Goal: Information Seeking & Learning: Learn about a topic

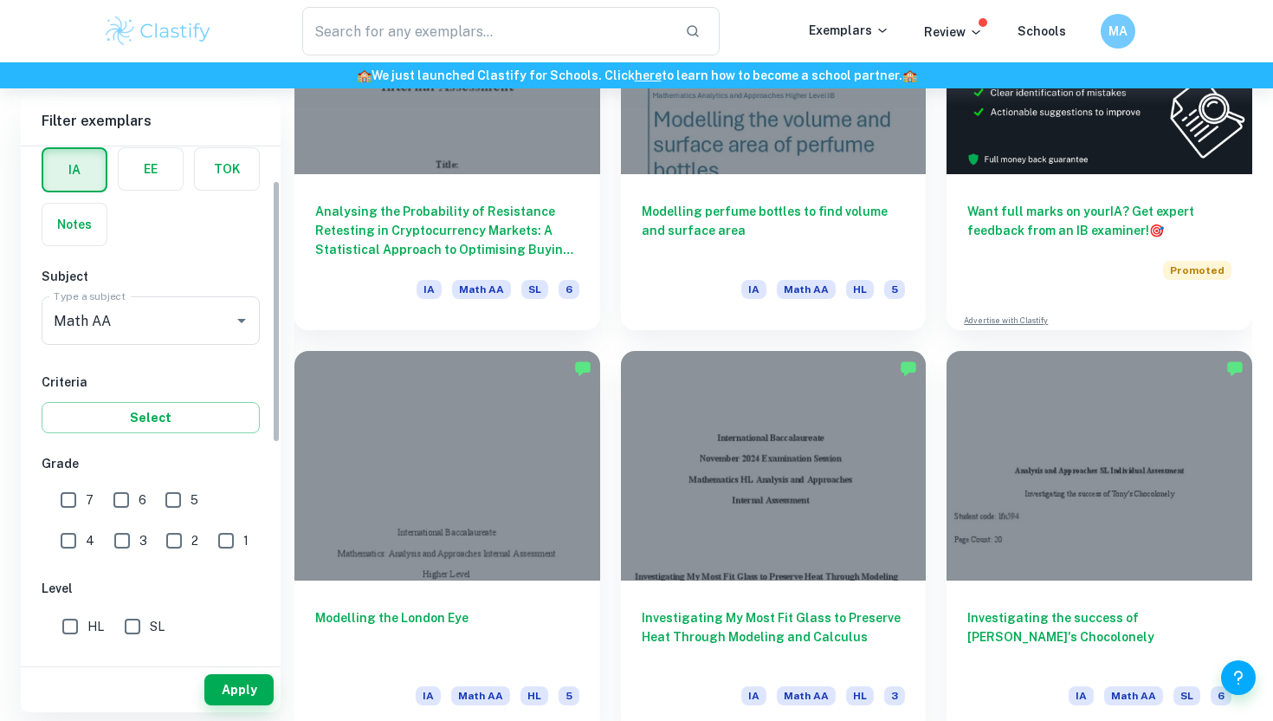
scroll to position [104, 0]
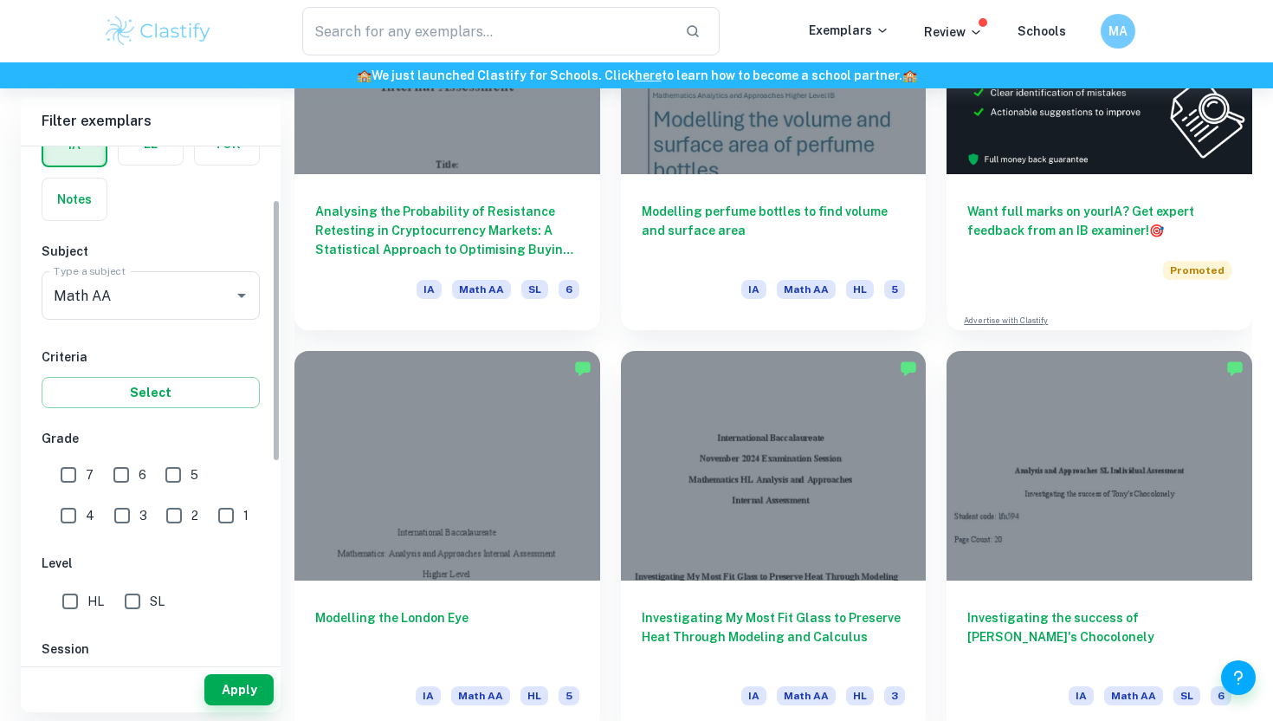
click at [71, 483] on input "7" at bounding box center [68, 474] width 35 height 35
checkbox input "true"
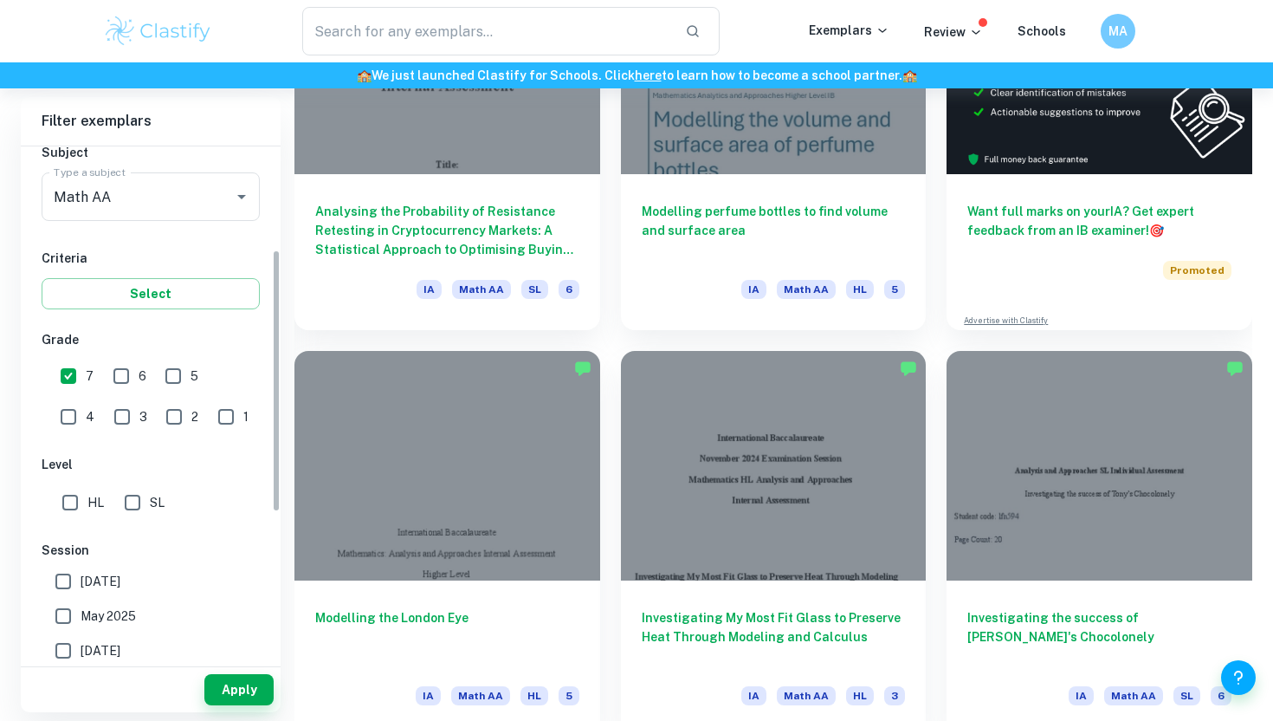
click at [71, 494] on input "HL" at bounding box center [70, 502] width 35 height 35
checkbox input "true"
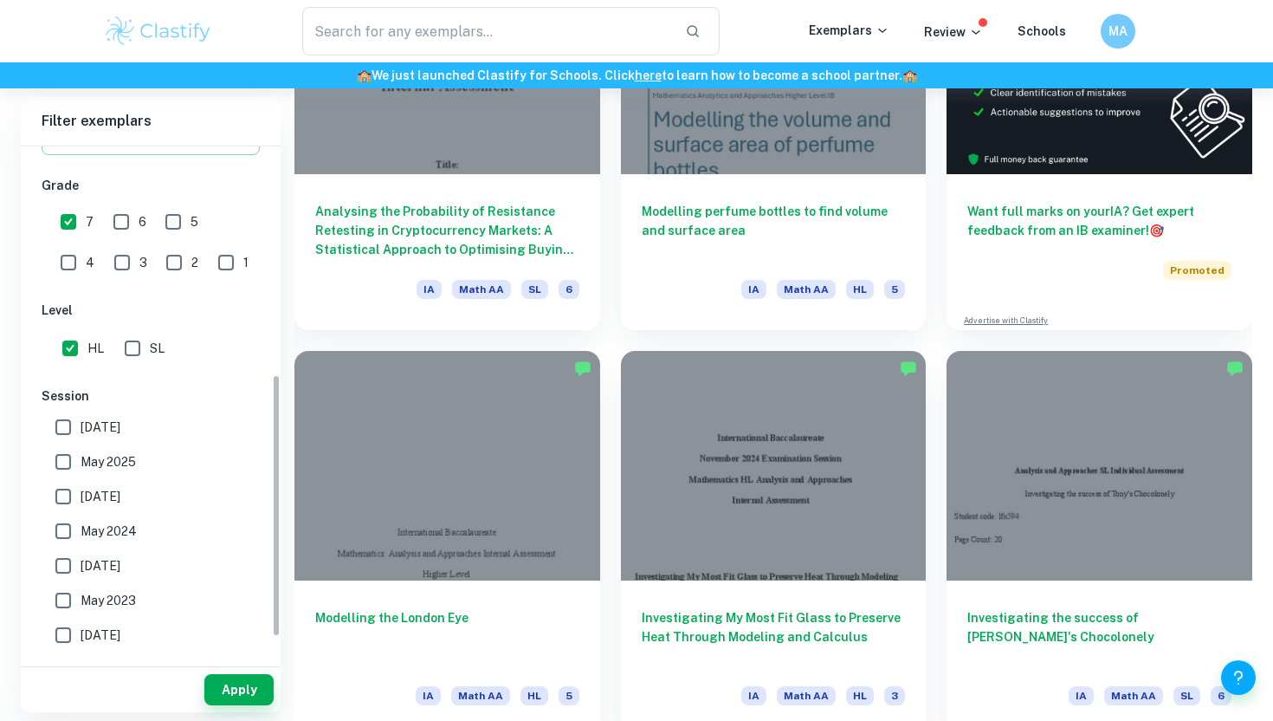
scroll to position [489, 0]
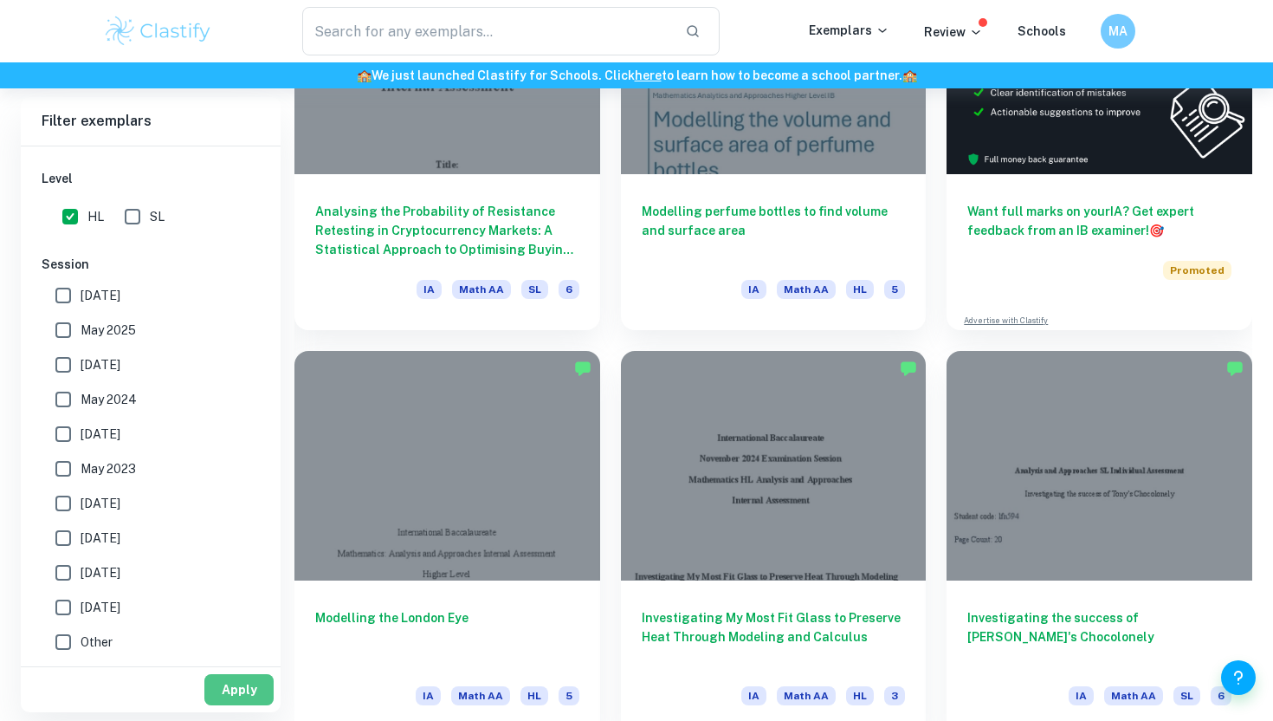
click at [246, 687] on button "Apply" at bounding box center [238, 689] width 69 height 31
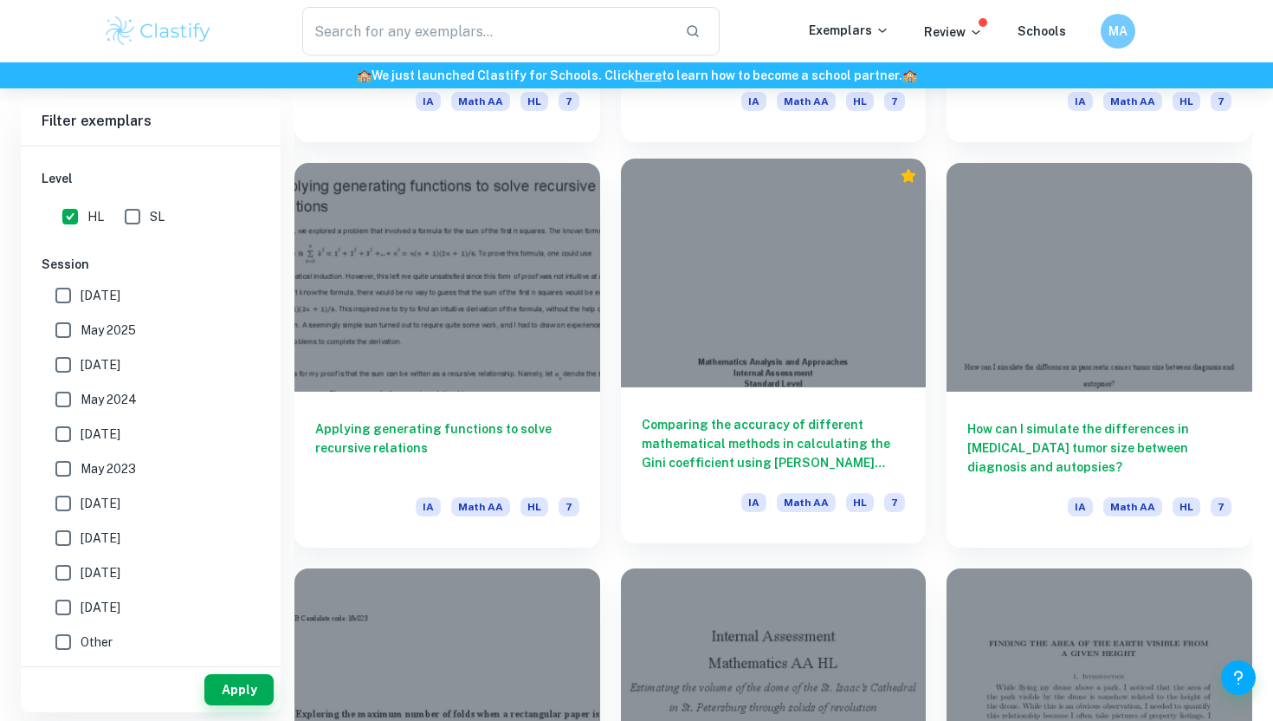
scroll to position [2858, 0]
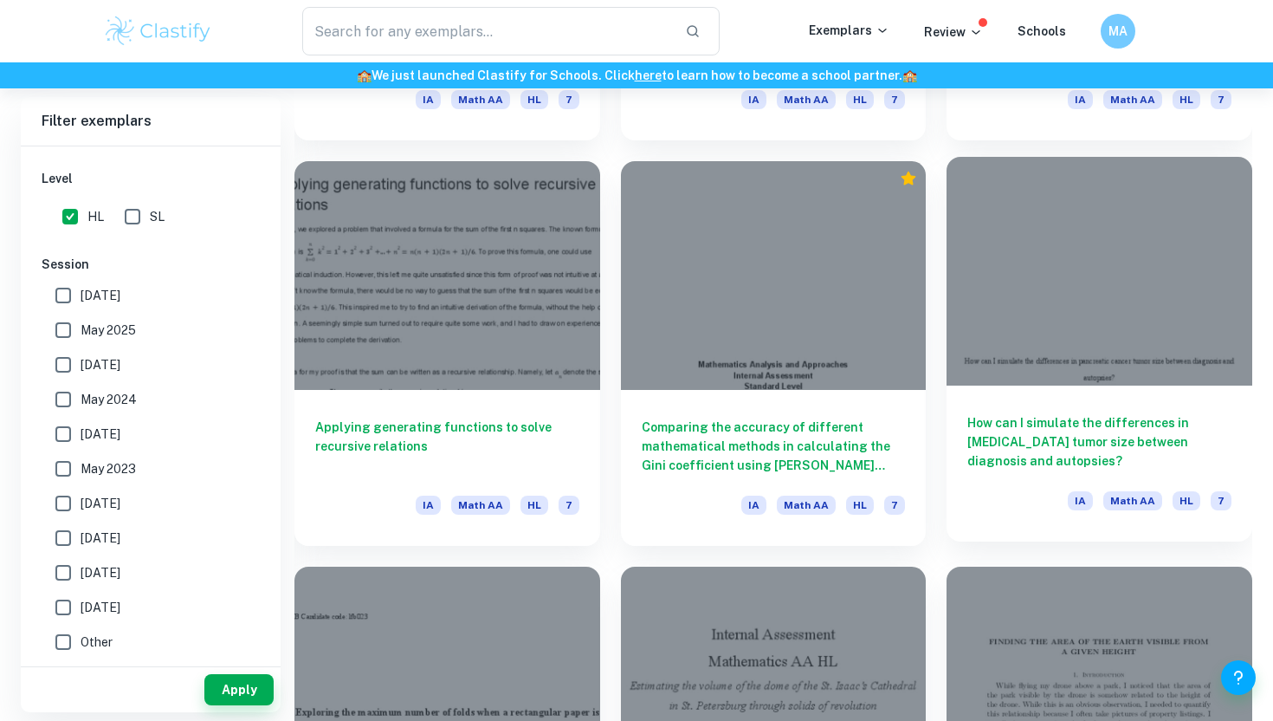
click at [1027, 431] on h6 "How can I simulate the differences in [MEDICAL_DATA] tumor size between diagnos…" at bounding box center [1100, 441] width 264 height 57
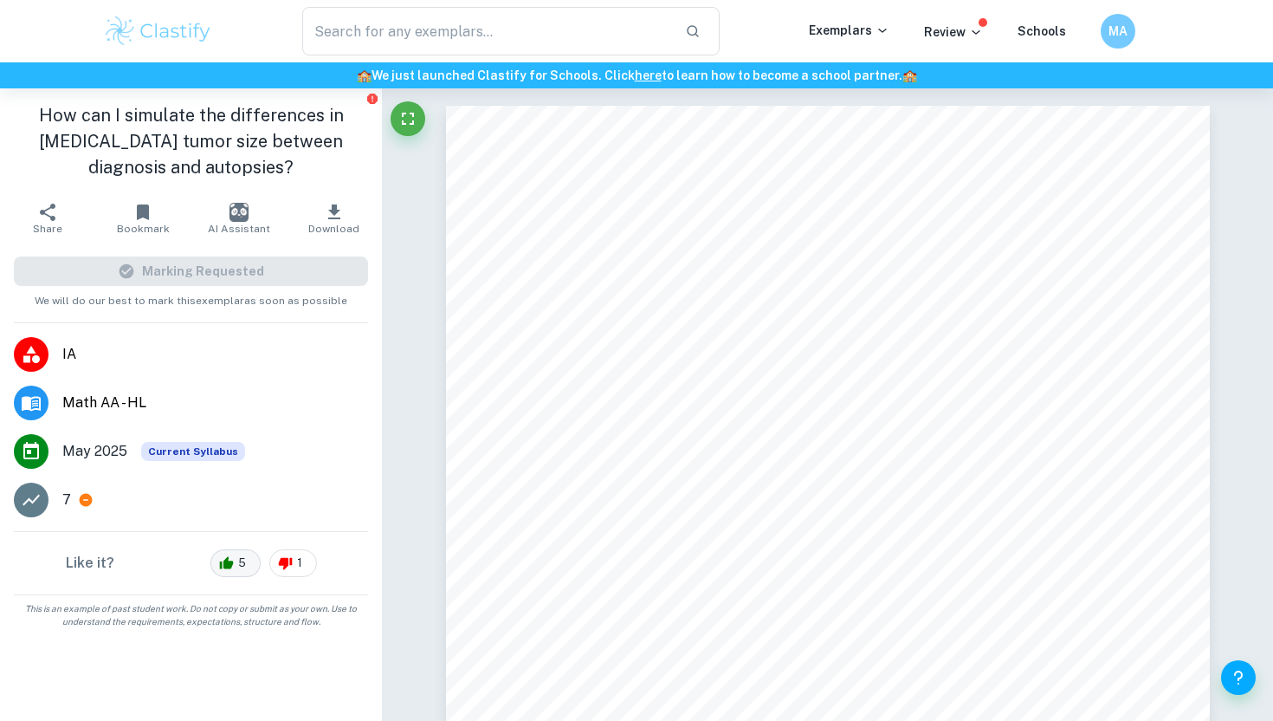
click at [230, 563] on span "5" at bounding box center [242, 562] width 27 height 17
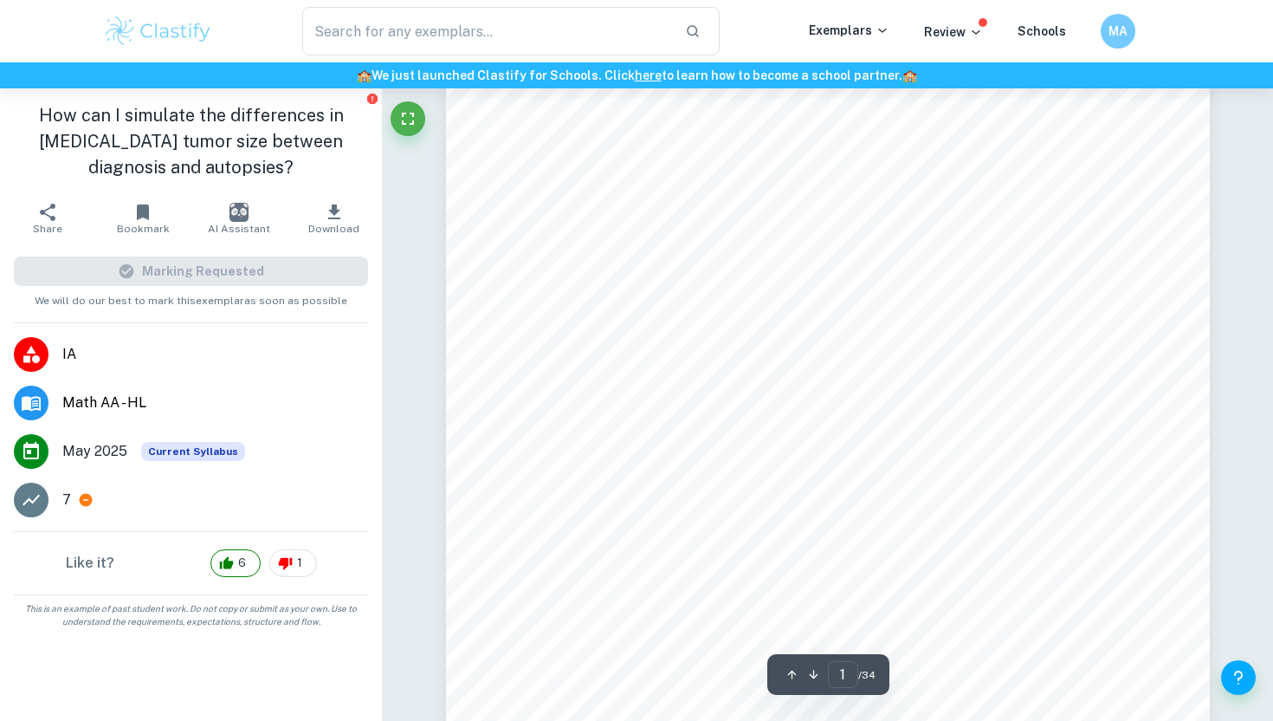
scroll to position [270, 0]
drag, startPoint x: 556, startPoint y: 240, endPoint x: 835, endPoint y: 261, distance: 279.7
click at [834, 261] on div "How can I simulate the differences in [MEDICAL_DATA] tumor size between diagnos…" at bounding box center [828, 329] width 764 height 988
drag, startPoint x: 677, startPoint y: 241, endPoint x: 854, endPoint y: 270, distance: 180.0
click at [854, 270] on div "How can I simulate the differences in [MEDICAL_DATA] tumor size between diagnos…" at bounding box center [828, 329] width 764 height 988
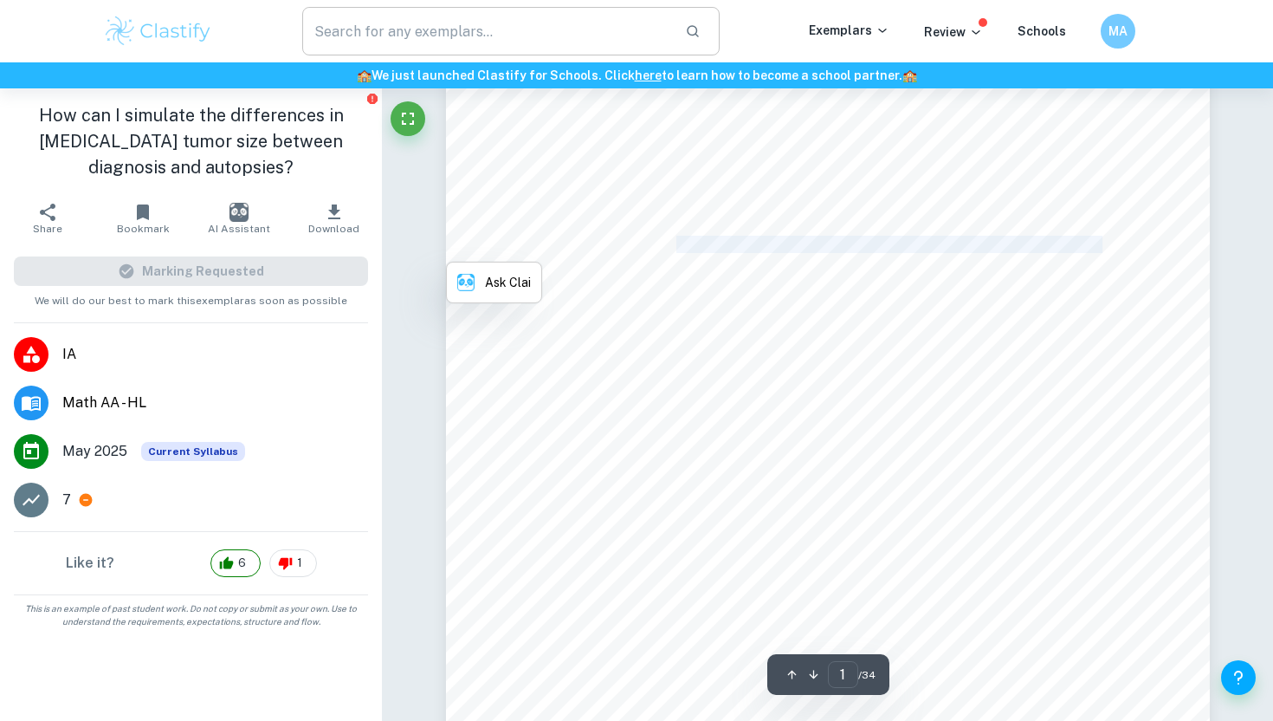
copy div "the differences in [MEDICAL_DATA] tumor size between diagnosis and"
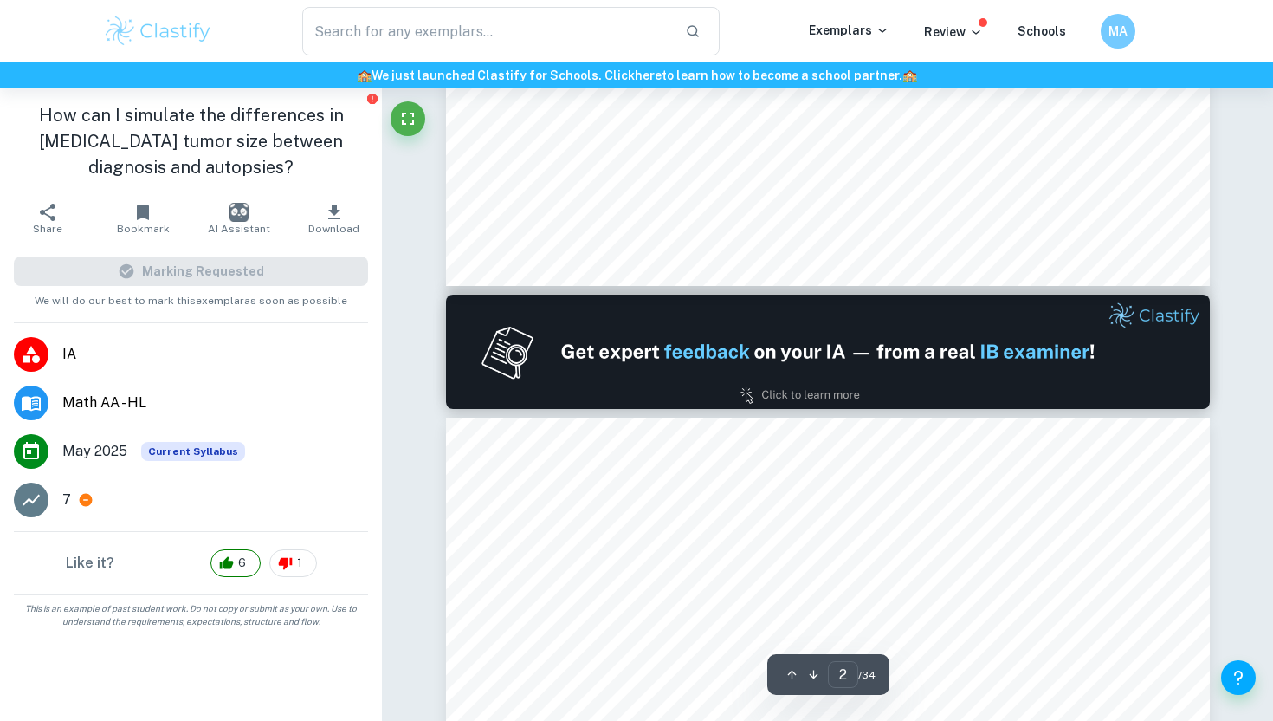
scroll to position [1071, 0]
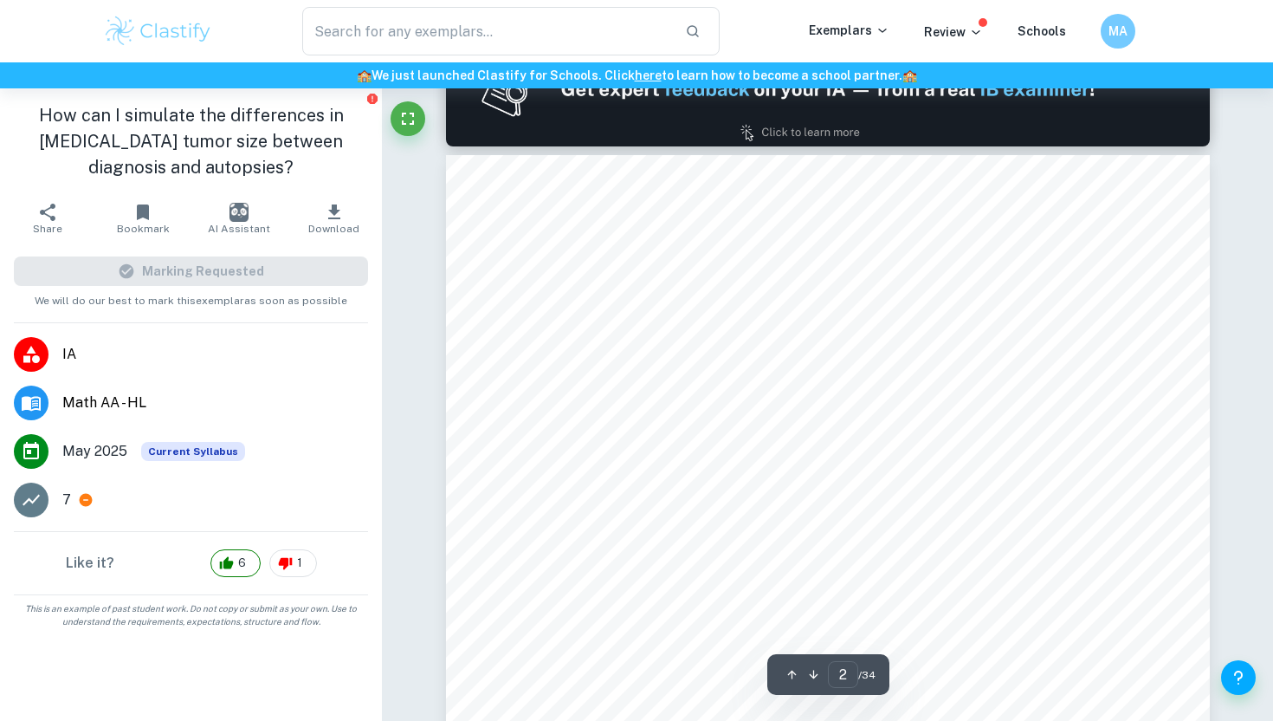
click at [580, 315] on span "2. Presentation of Data........................................................…" at bounding box center [827, 314] width 584 height 15
drag, startPoint x: 580, startPoint y: 315, endPoint x: 653, endPoint y: 316, distance: 73.6
click at [653, 316] on span "2. Presentation of Data........................................................…" at bounding box center [827, 314] width 584 height 15
copy span "Presentation of Data"
click at [832, 276] on div "2 Table of Contents 1. Introduction............................................…" at bounding box center [828, 649] width 764 height 988
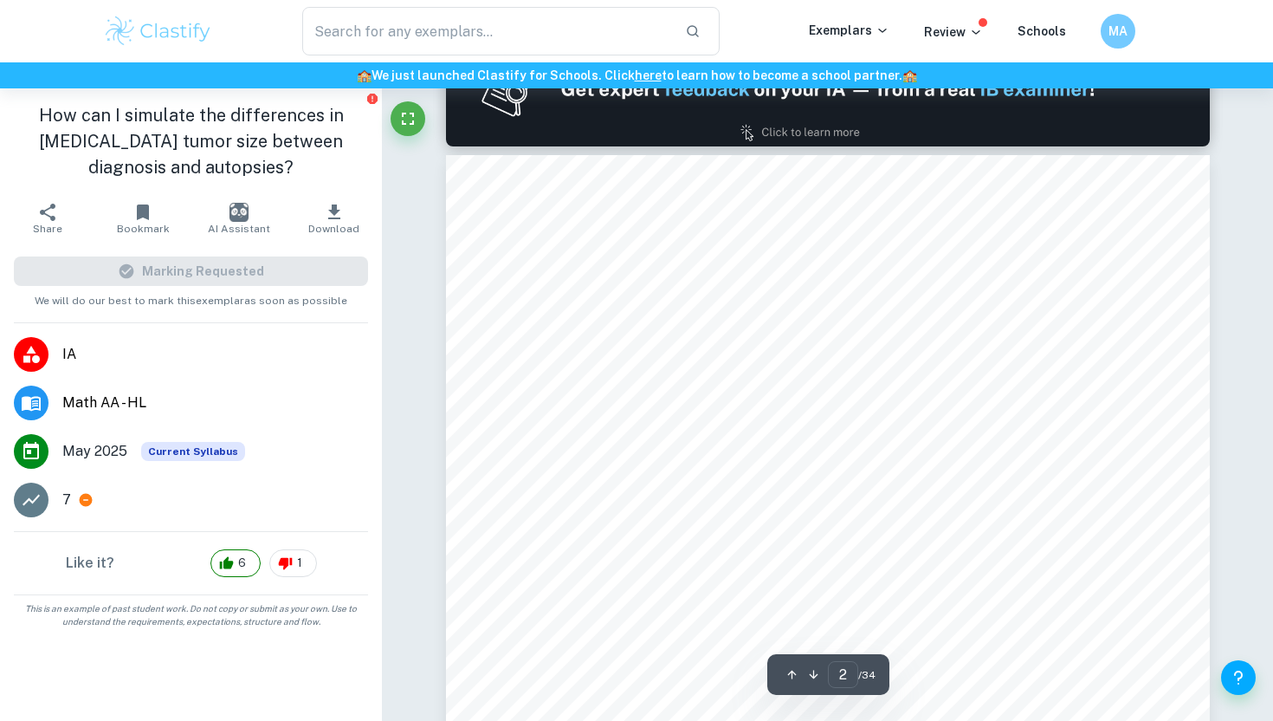
click at [622, 338] on span "2.1: 5 Number Summary of Data..................................................…" at bounding box center [838, 334] width 561 height 15
drag, startPoint x: 622, startPoint y: 338, endPoint x: 724, endPoint y: 338, distance: 102.2
click at [724, 338] on span "2.1: 5 Number Summary of Data..................................................…" at bounding box center [838, 334] width 561 height 15
copy span "Number Summary of Data"
click at [603, 321] on span "2. Presentation of Data........................................................…" at bounding box center [827, 314] width 584 height 15
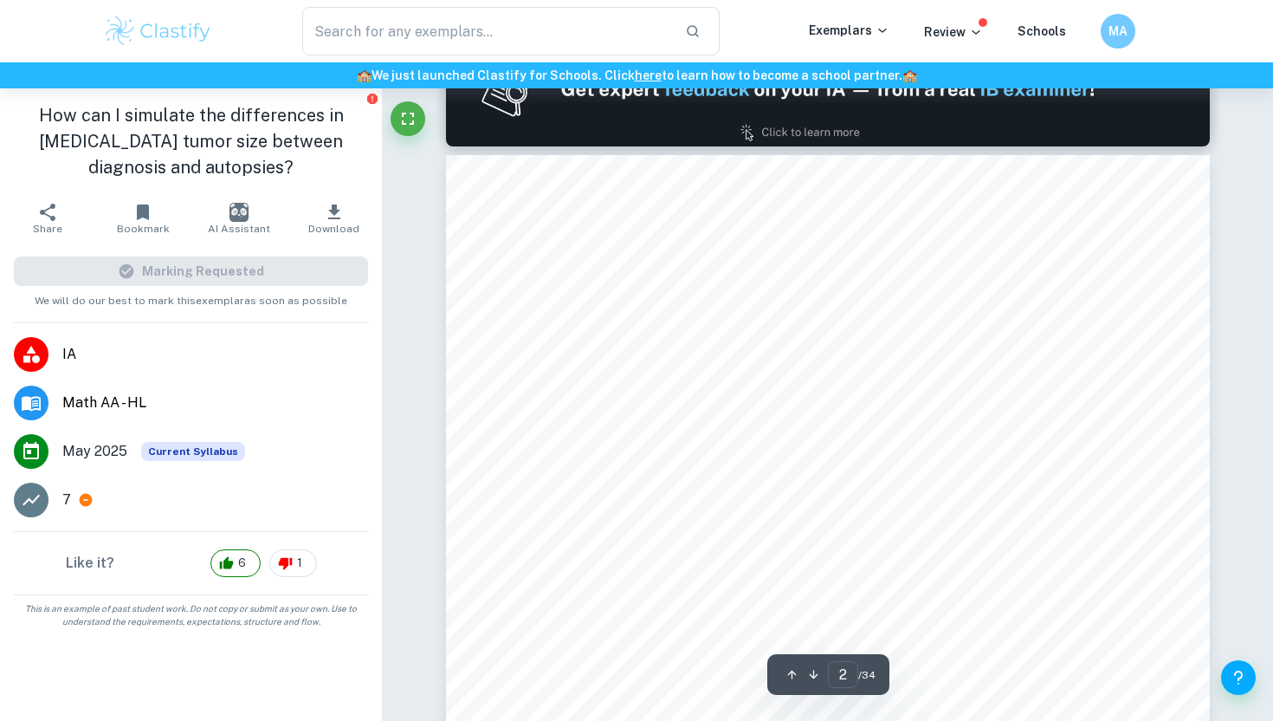
click at [593, 327] on span "2.1: 5 Number Summary of Data..................................................…" at bounding box center [838, 334] width 561 height 15
click at [588, 338] on span "2.1: 5 Number Summary of Data..................................................…" at bounding box center [838, 334] width 561 height 15
drag, startPoint x: 588, startPoint y: 338, endPoint x: 723, endPoint y: 334, distance: 134.3
click at [723, 334] on span "2.1: 5 Number Summary of Data..................................................…" at bounding box center [838, 334] width 561 height 15
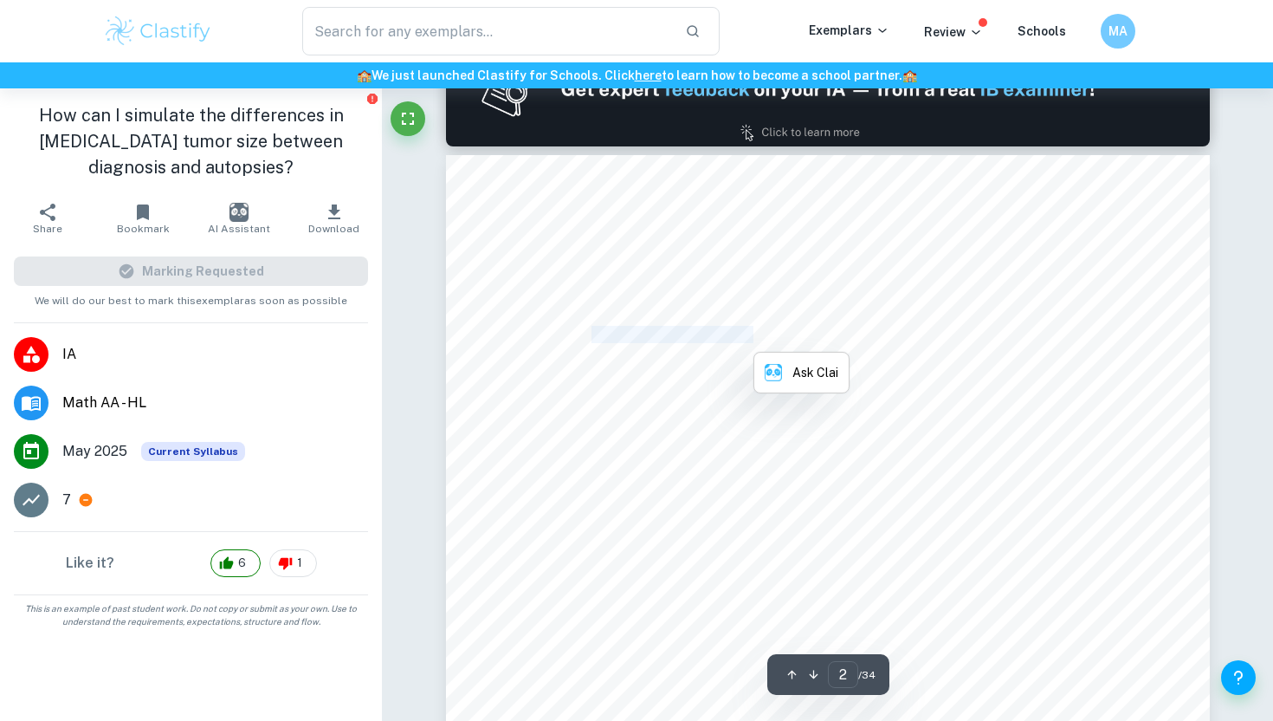
click at [723, 334] on span "2.1: 5 Number Summary of Data..................................................…" at bounding box center [838, 334] width 561 height 15
drag, startPoint x: 723, startPoint y: 334, endPoint x: 584, endPoint y: 335, distance: 138.6
click at [584, 335] on span "2.1: 5 Number Summary of Data..................................................…" at bounding box center [838, 334] width 561 height 15
click at [610, 351] on span "2.2: Nonlinear Regression Equations of Data....................................…" at bounding box center [838, 355] width 561 height 15
drag, startPoint x: 610, startPoint y: 351, endPoint x: 805, endPoint y: 347, distance: 195.0
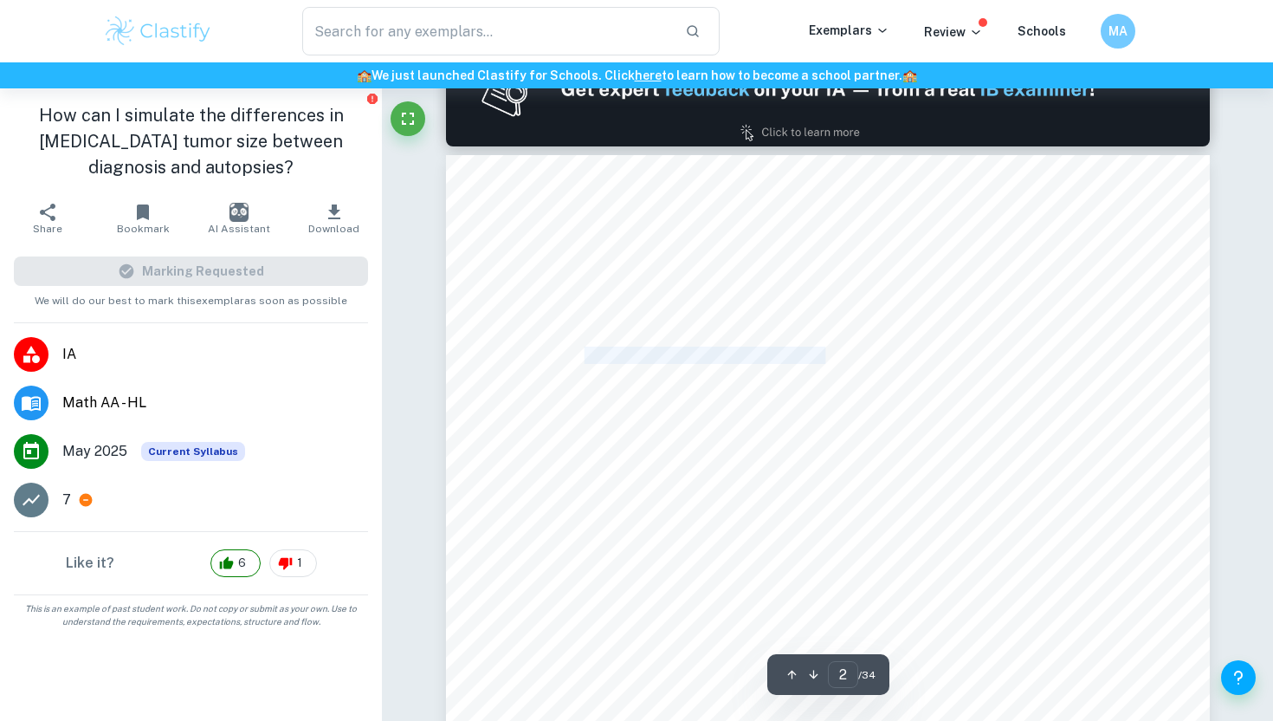
click at [805, 348] on span "2.2: Nonlinear Regression Equations of Data....................................…" at bounding box center [838, 355] width 561 height 15
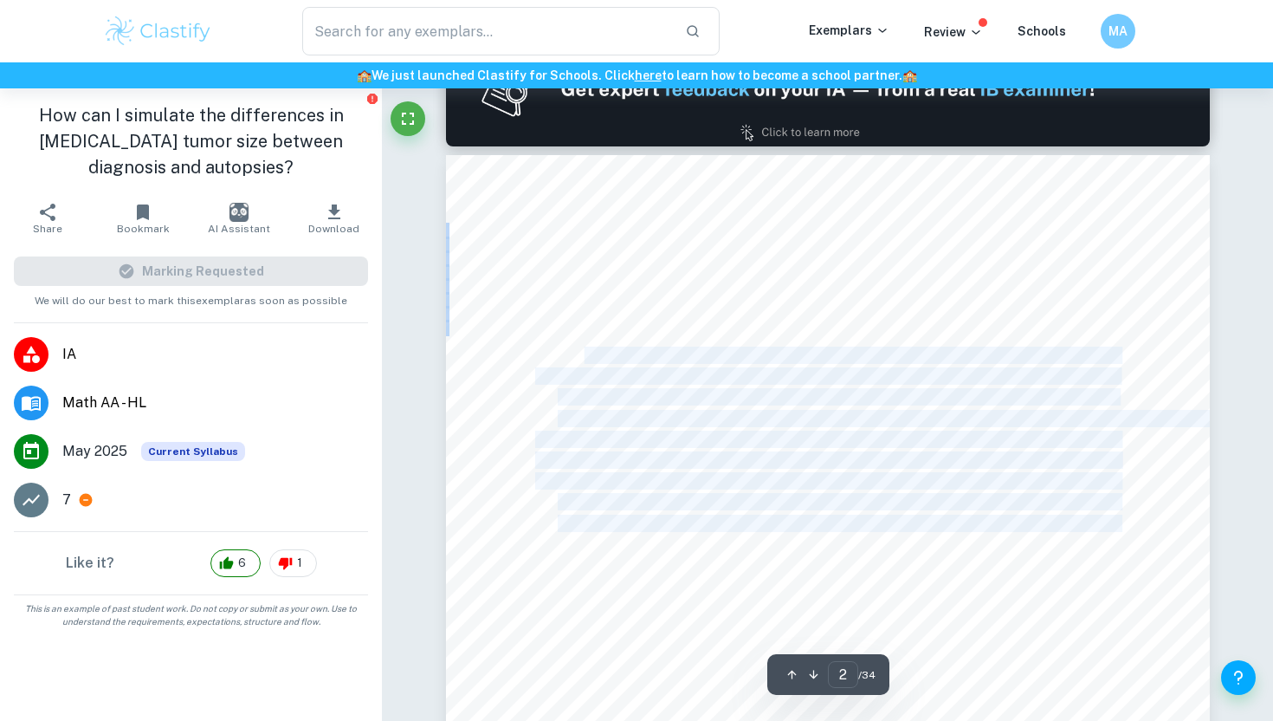
copy div "Nonlinear Regression Equations of Data.........................................…"
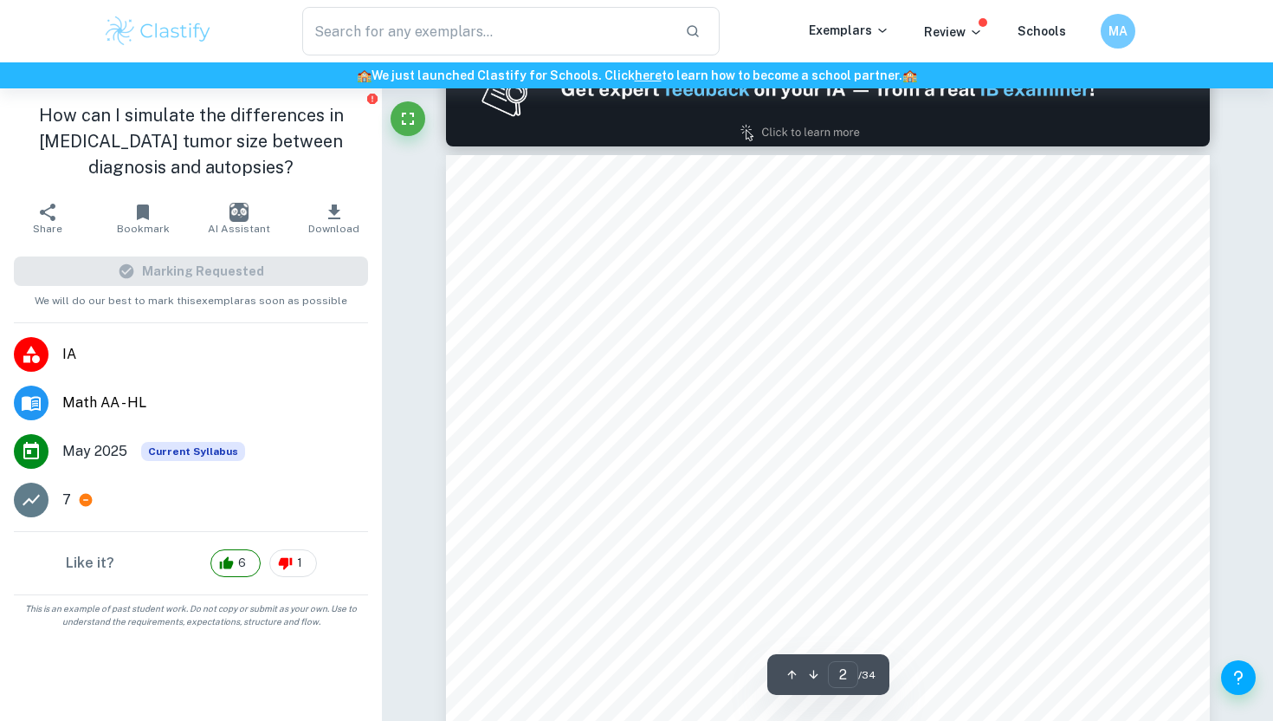
click at [684, 391] on span "3.1: Solving ODE (Ordinary Differential Equation) Models of [MEDICAL_DATA]:....…" at bounding box center [838, 397] width 560 height 15
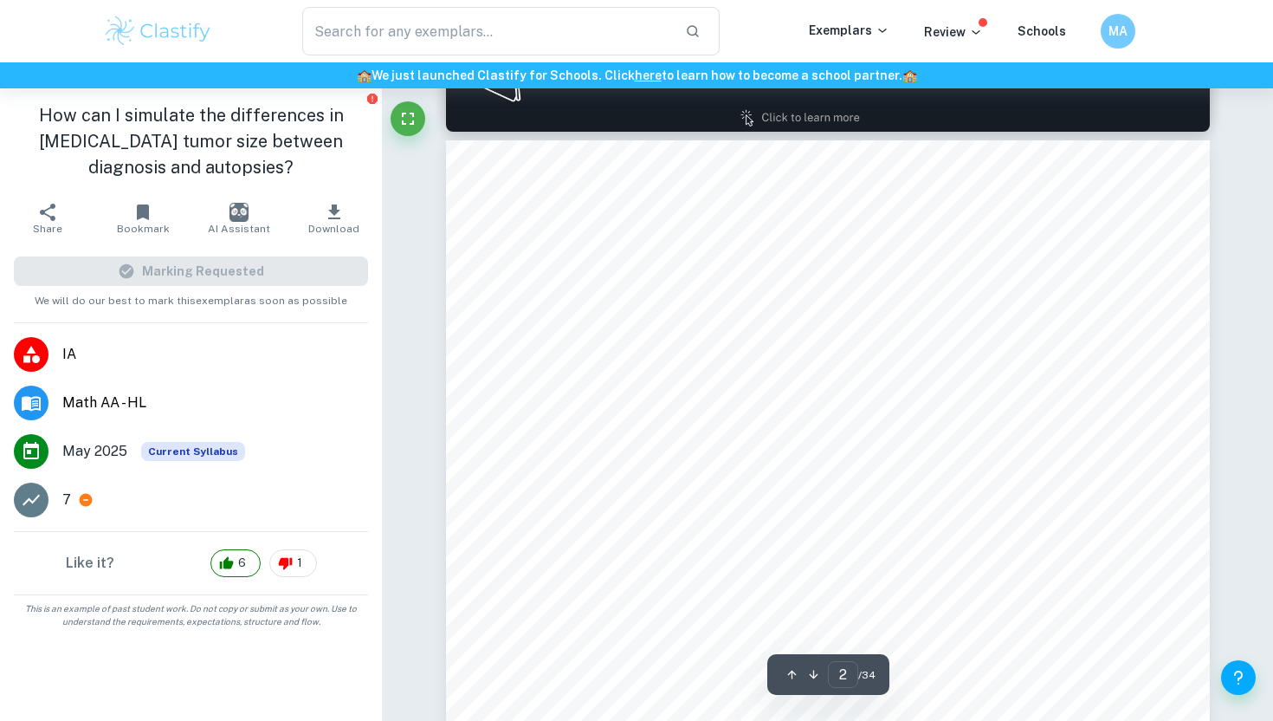
scroll to position [1087, 0]
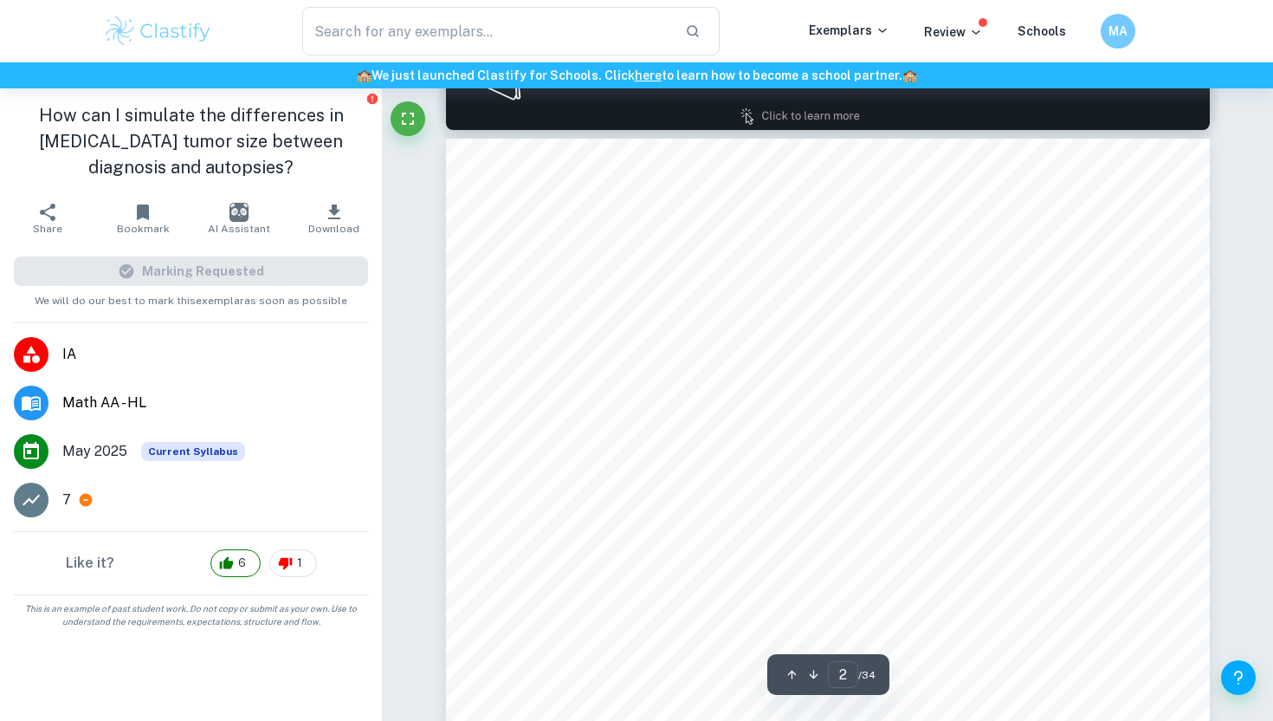
click at [561, 358] on span "3. Use of Mathematics & Analysis of Results....................................…" at bounding box center [826, 360] width 583 height 15
drag, startPoint x: 561, startPoint y: 358, endPoint x: 806, endPoint y: 354, distance: 244.3
click at [806, 354] on span "3. Use of Mathematics & Analysis of Results....................................…" at bounding box center [826, 360] width 583 height 15
copy span "Use of Mathematics & Analysis of Results.."
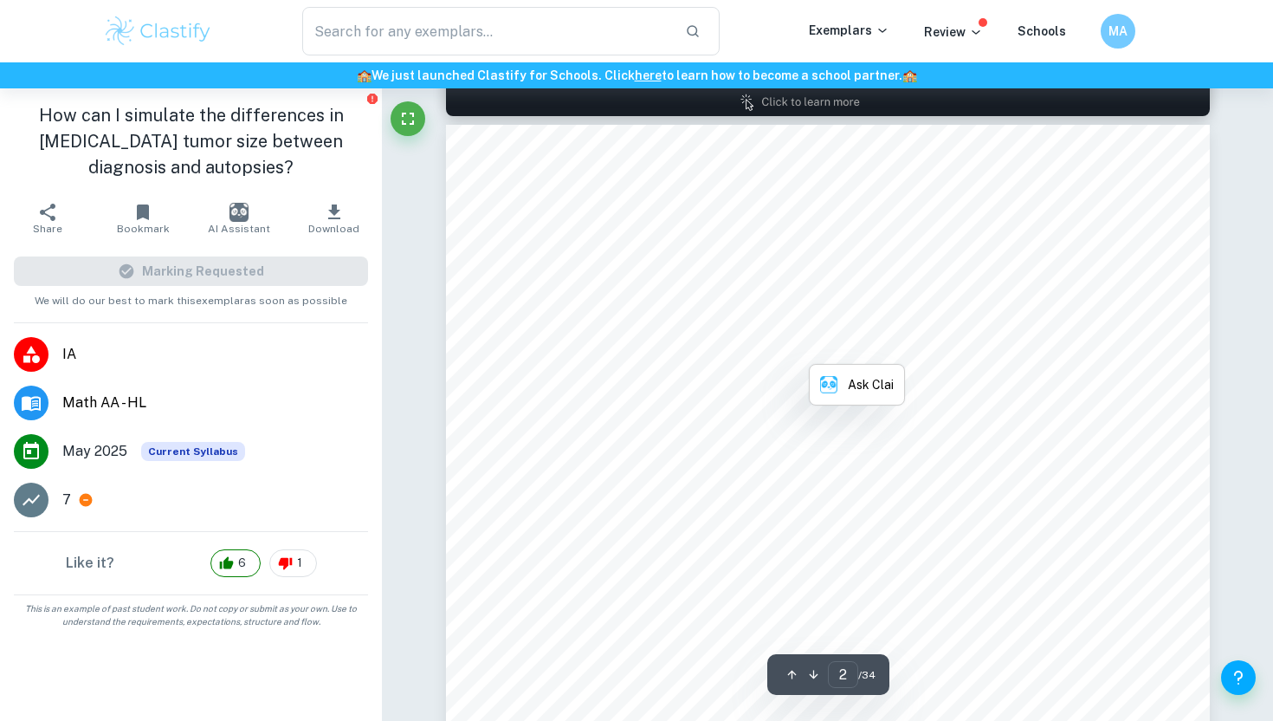
click at [628, 445] on span "Appendix.......................................................................…" at bounding box center [827, 451] width 584 height 15
click at [593, 371] on span "3.1: Solving ODE (Ordinary Differential Equation) Models of [MEDICAL_DATA]:....…" at bounding box center [838, 367] width 560 height 15
drag, startPoint x: 593, startPoint y: 371, endPoint x: 1040, endPoint y: 360, distance: 447.2
click at [1040, 360] on span "3.1: Solving ODE (Ordinary Differential Equation) Models of [MEDICAL_DATA]:....…" at bounding box center [838, 367] width 560 height 15
copy span "Solving ODE (Ordinary Differential Equation) Models of [MEDICAL_DATA]:"
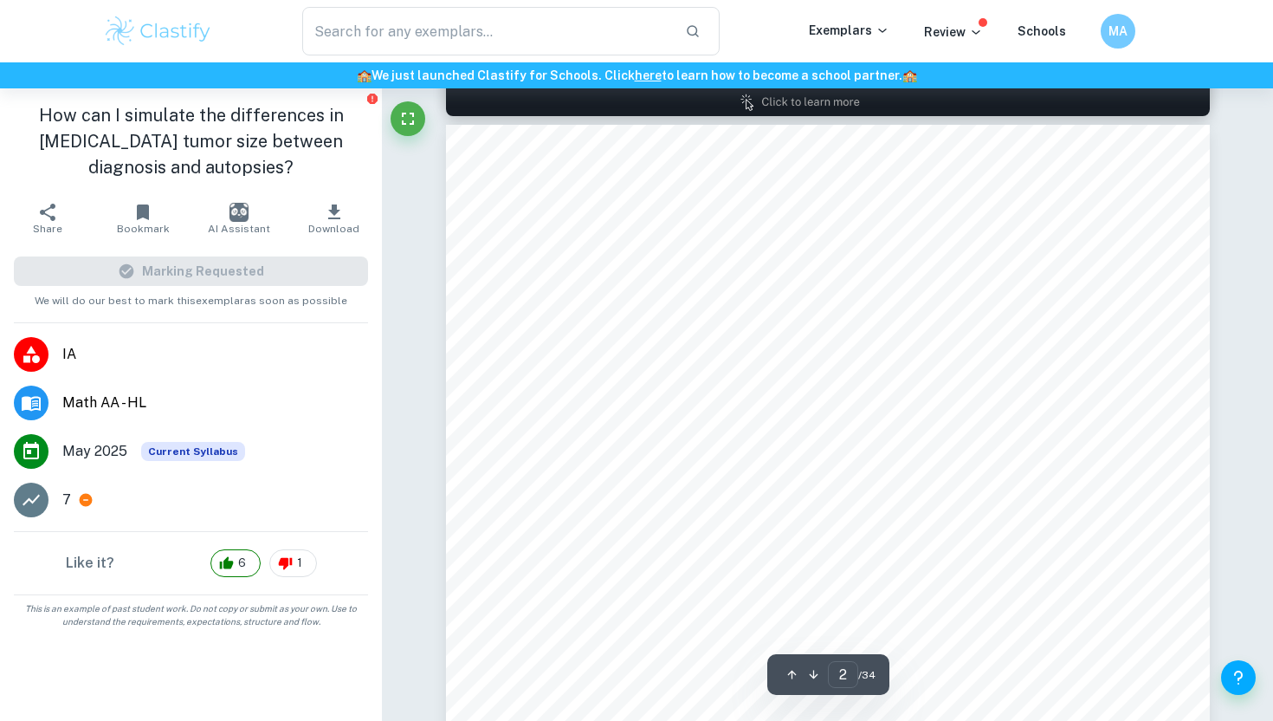
click at [614, 391] on span "3.2: [PERSON_NAME] and [PERSON_NAME] Series Evaluations........................…" at bounding box center [903, 388] width 690 height 15
drag, startPoint x: 614, startPoint y: 391, endPoint x: 783, endPoint y: 386, distance: 169.0
click at [783, 386] on span "3.2: [PERSON_NAME] and [PERSON_NAME] Series Evaluations........................…" at bounding box center [903, 388] width 690 height 15
copy span "[PERSON_NAME] and [PERSON_NAME] Series Evaluations"
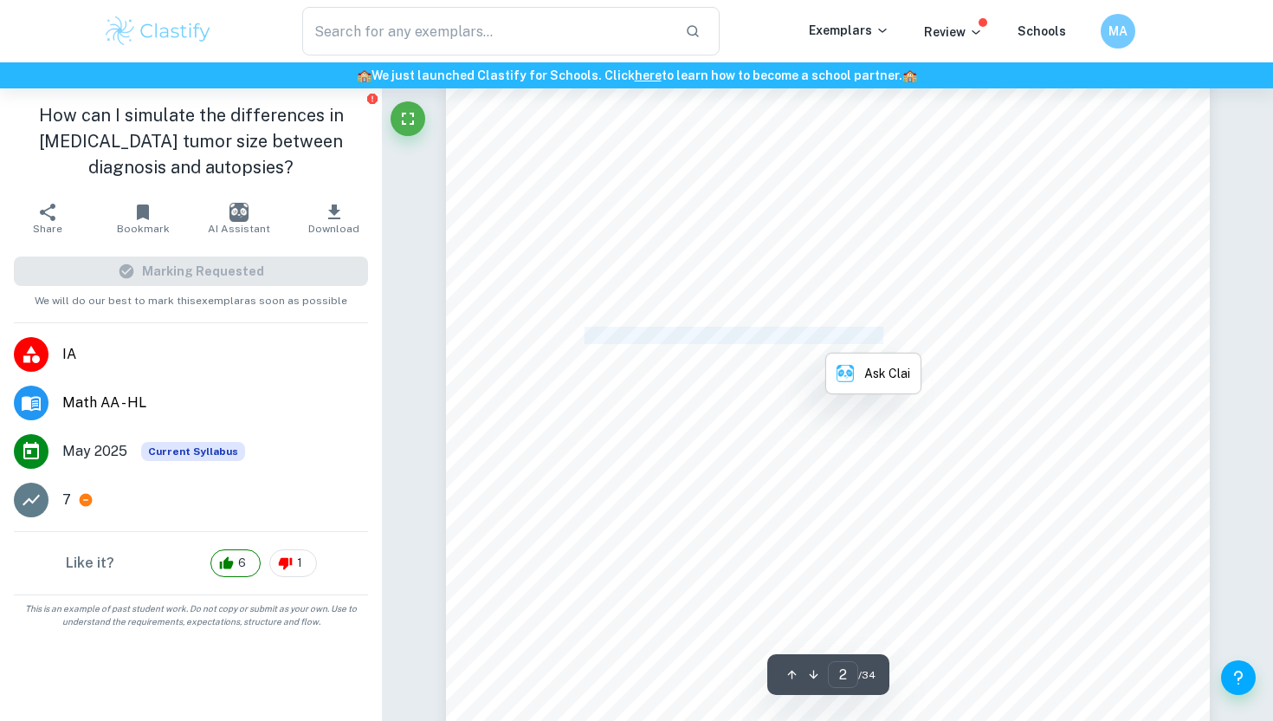
scroll to position [1170, 0]
click at [678, 399] on span "biology, and biochemistry. In fact when I grow up I want to be an oncologist an…" at bounding box center [821, 398] width 573 height 15
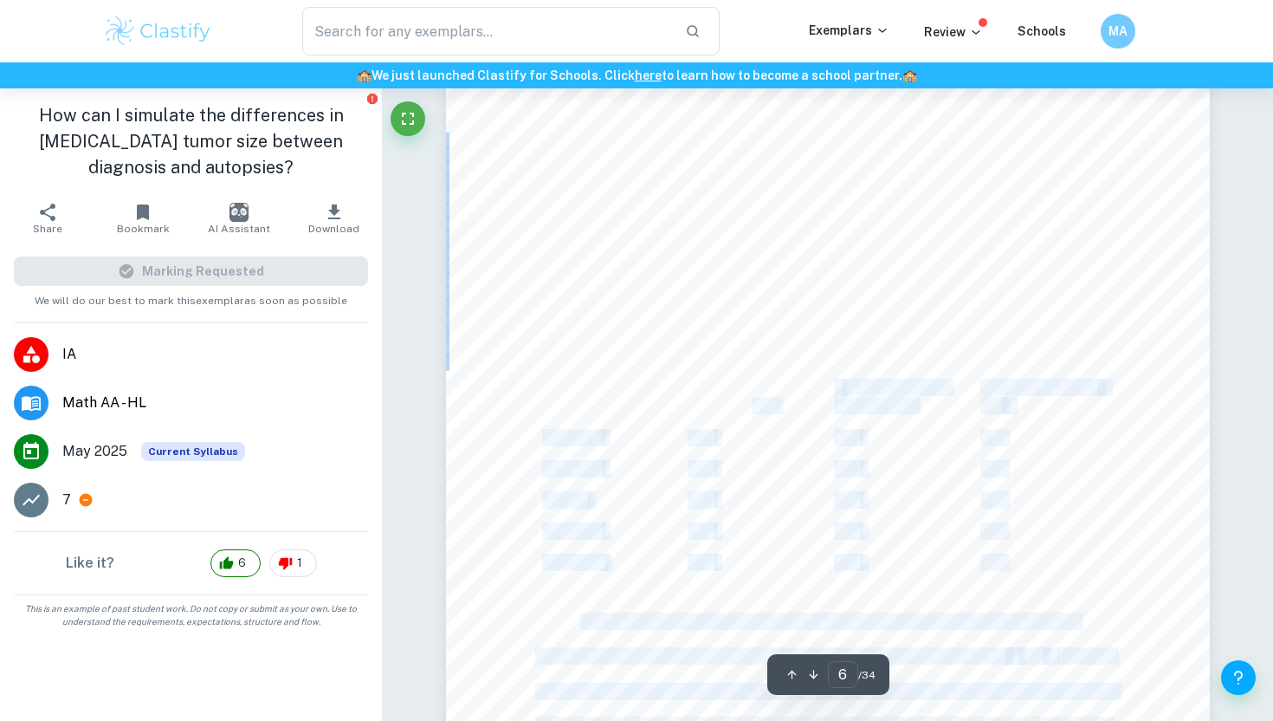
drag, startPoint x: 611, startPoint y: 405, endPoint x: 748, endPoint y: 394, distance: 138.1
click at [748, 394] on div "6 2. Presentation of Data 2.1: 5 Number Summary of Data Prior to investigating …" at bounding box center [828, 504] width 764 height 988
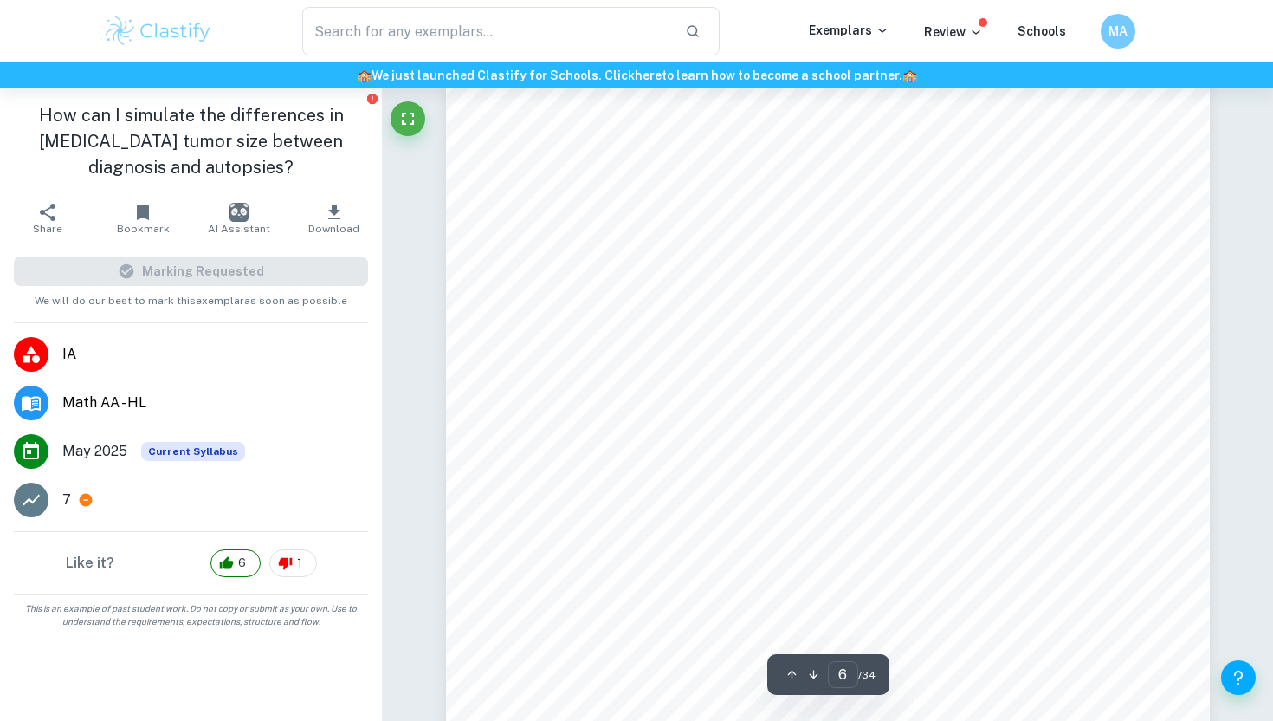
click at [727, 383] on span ": Size of Tumor at" at bounding box center [751, 387] width 108 height 15
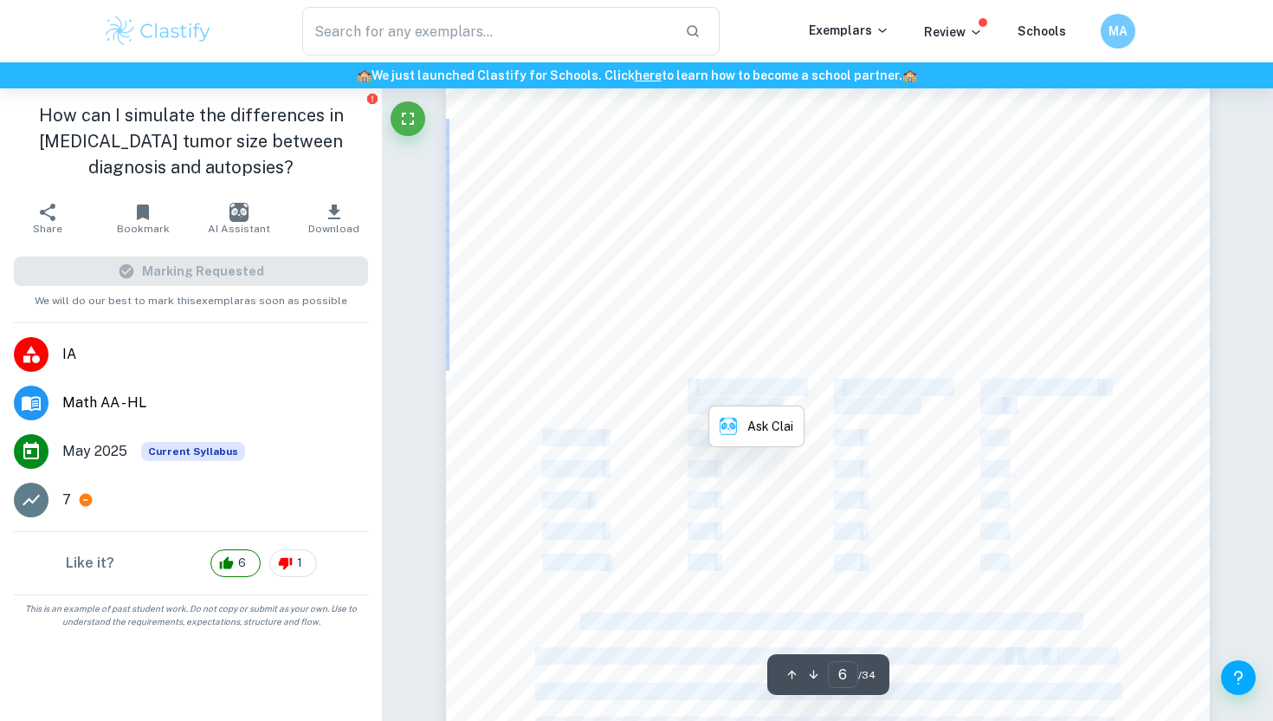
drag, startPoint x: 727, startPoint y: 383, endPoint x: 1019, endPoint y: 455, distance: 300.7
click at [1022, 456] on div "6 2. Presentation of Data 2.1: 5 Number Summary of Data Prior to investigating …" at bounding box center [828, 504] width 764 height 988
click at [1019, 455] on div "6 2. Presentation of Data 2.1: 5 Number Summary of Data Prior to investigating …" at bounding box center [828, 504] width 764 height 988
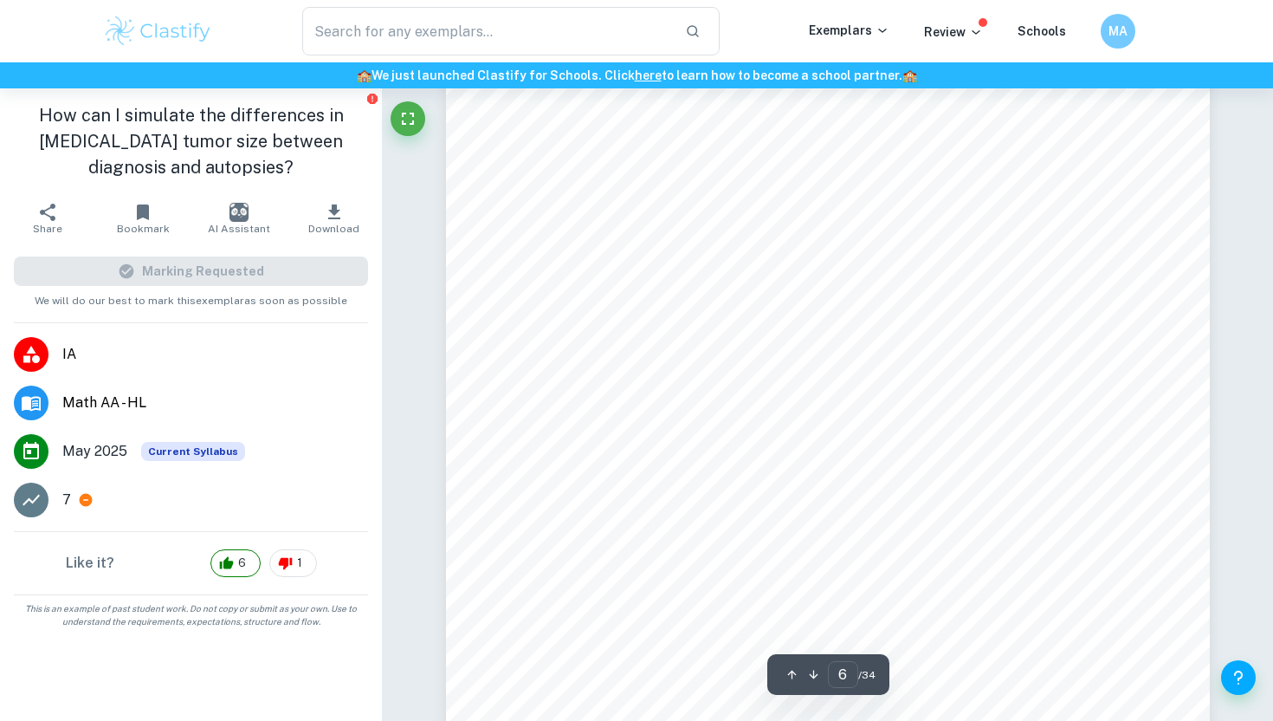
click at [574, 437] on span "Minimum" at bounding box center [572, 438] width 60 height 15
drag, startPoint x: 574, startPoint y: 437, endPoint x: 596, endPoint y: 561, distance: 124.9
click at [596, 561] on div "6 2. Presentation of Data 2.1: 5 Number Summary of Data Prior to investigating …" at bounding box center [828, 504] width 764 height 988
copy div "Minimum 1.60 1.70 0.10 Quartile 1 3.00 4.00 1.00 Median 3.95 5.00 1.05 Quartile…"
click at [718, 357] on div "6 2. Presentation of Data 2.1: 5 Number Summary of Data Prior to investigating …" at bounding box center [828, 504] width 764 height 988
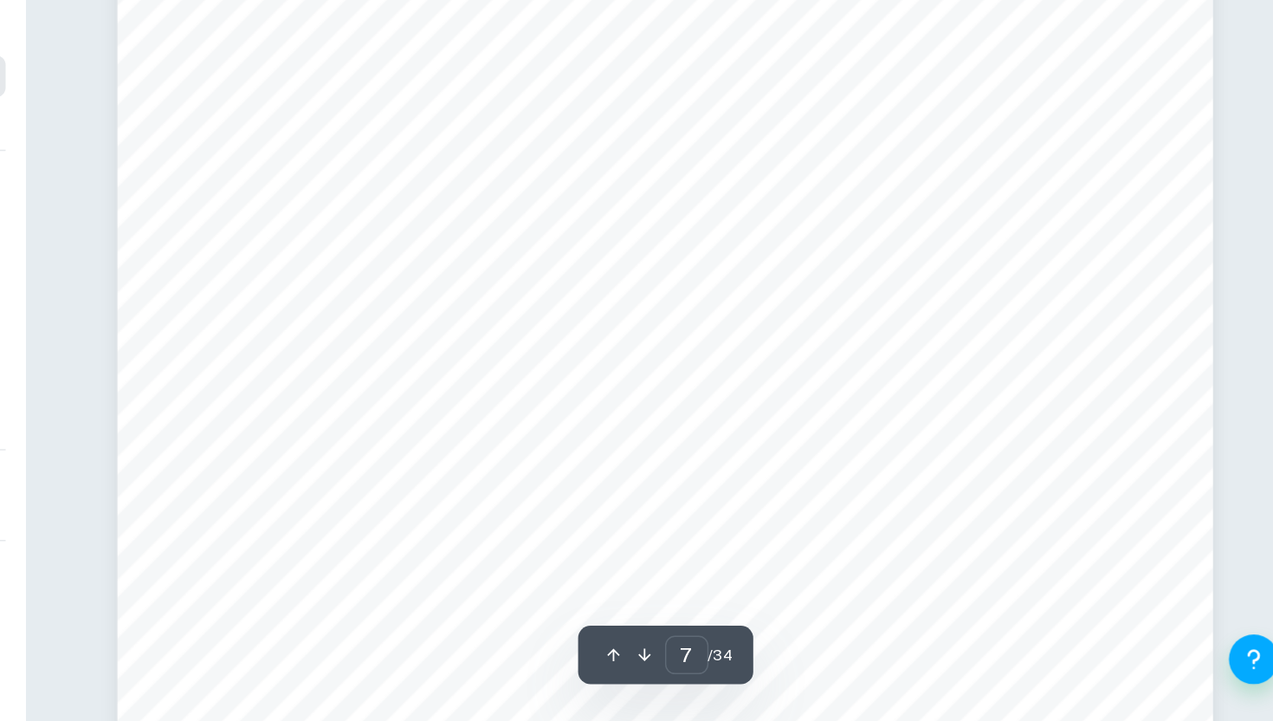
scroll to position [6296, 0]
drag, startPoint x: 657, startPoint y: 448, endPoint x: 942, endPoint y: 448, distance: 285.0
click at [942, 448] on span "linear regression. A [PERSON_NAME] correlation coefficient test of the data (do…" at bounding box center [845, 452] width 621 height 15
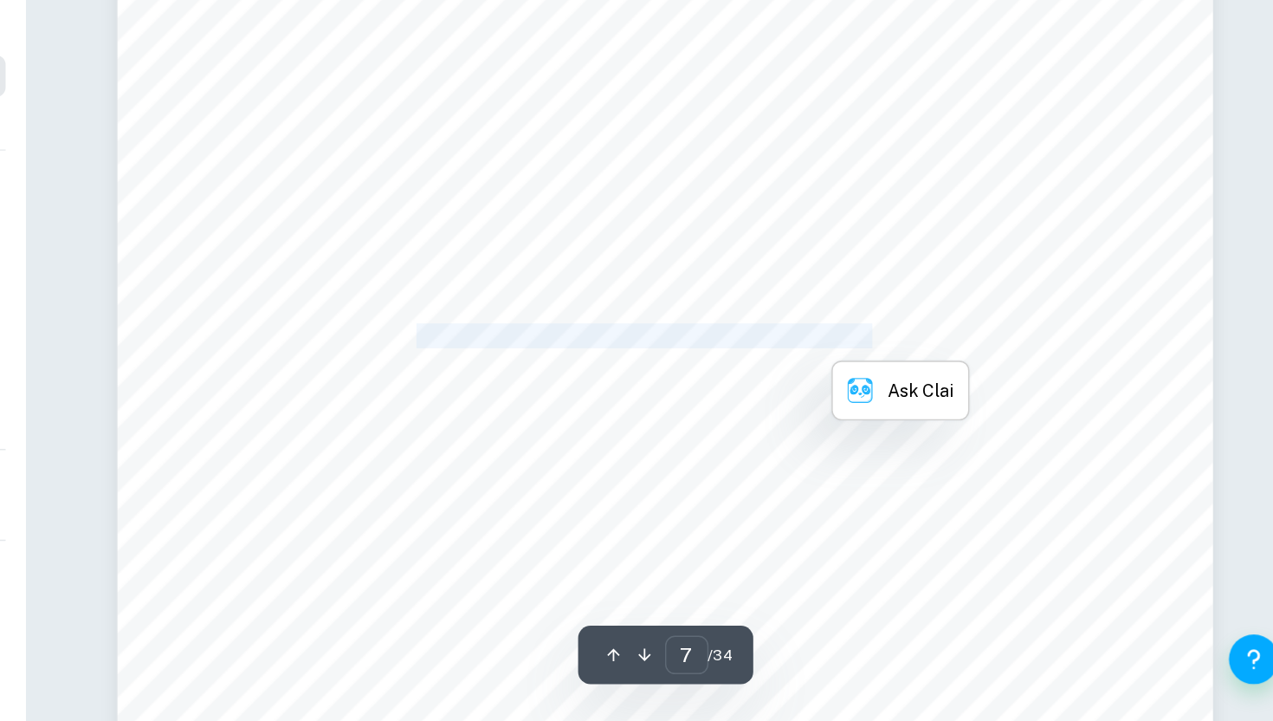
copy span "[PERSON_NAME] correlation coefficient test of the data"
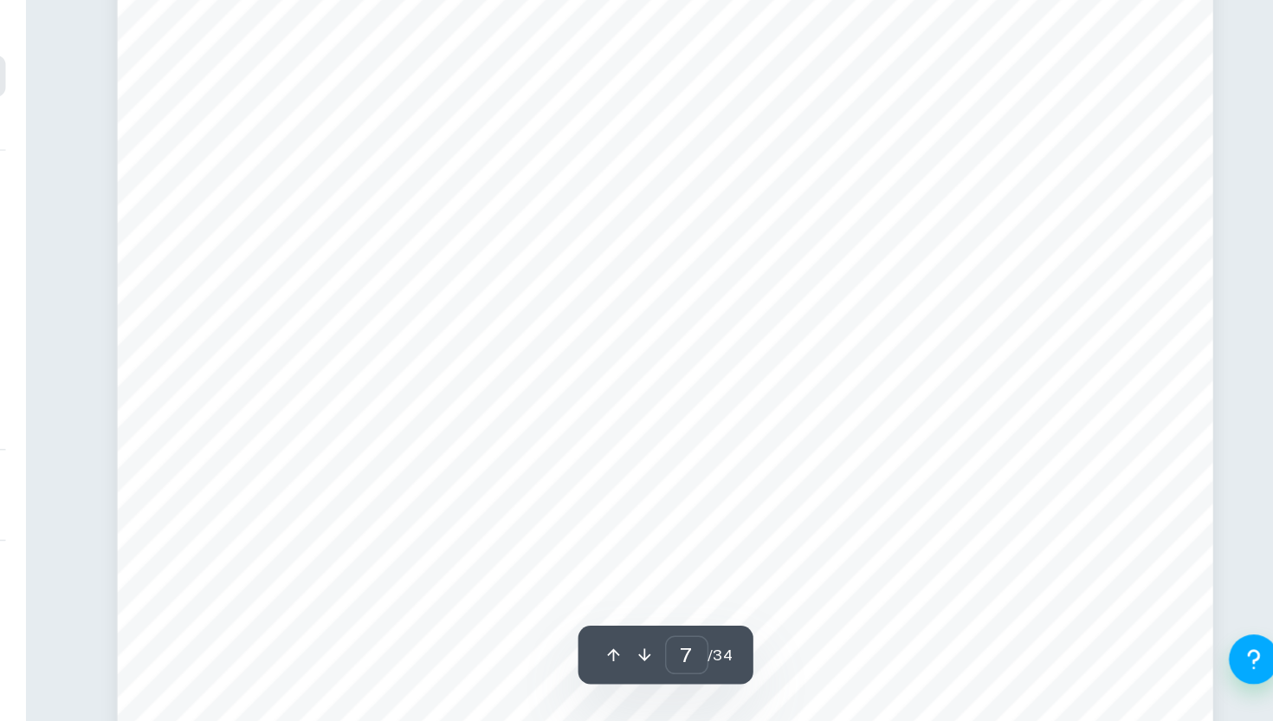
click at [804, 495] on span "ÿ = 0. 4267" at bounding box center [798, 487] width 78 height 15
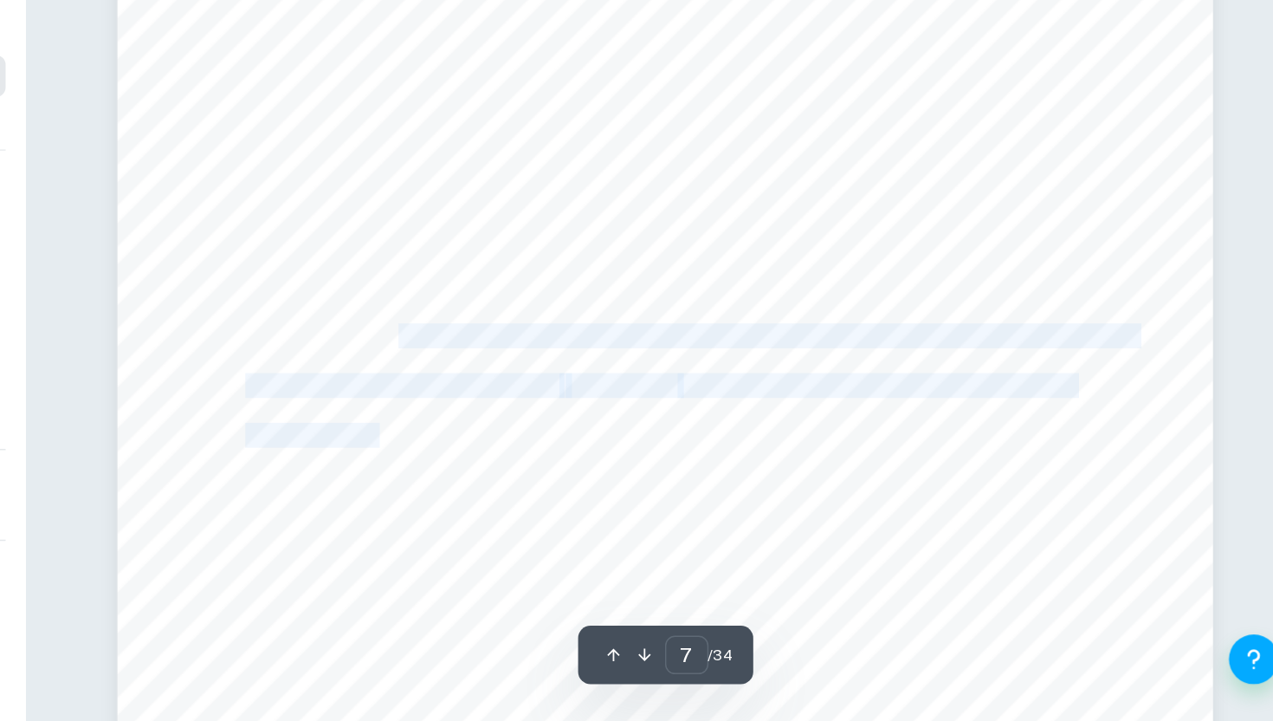
drag, startPoint x: 646, startPoint y: 453, endPoint x: 630, endPoint y: 522, distance: 70.4
click at [630, 522] on div "7 Figure 2: Scatter Plot of Data (Appendix I) The visualization of the organize…" at bounding box center [828, 410] width 764 height 988
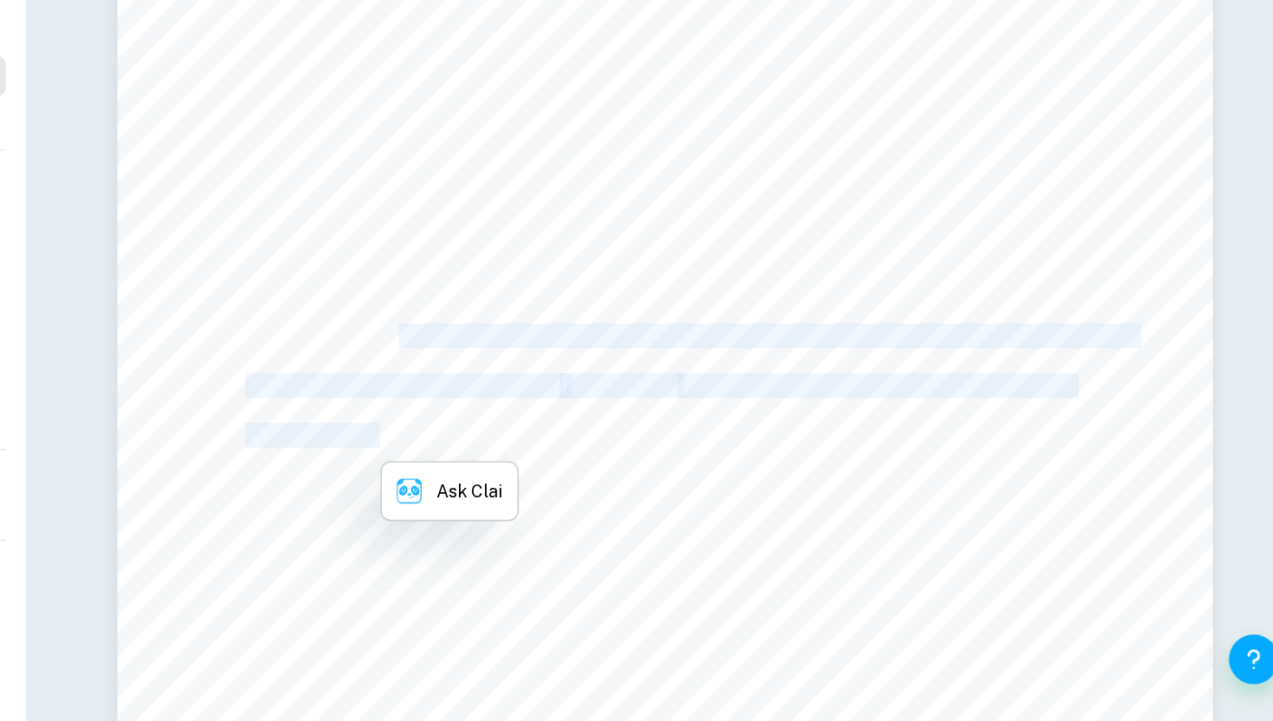
copy div "A [PERSON_NAME] correlation coefficient test of the data (done on a GDC) with d…"
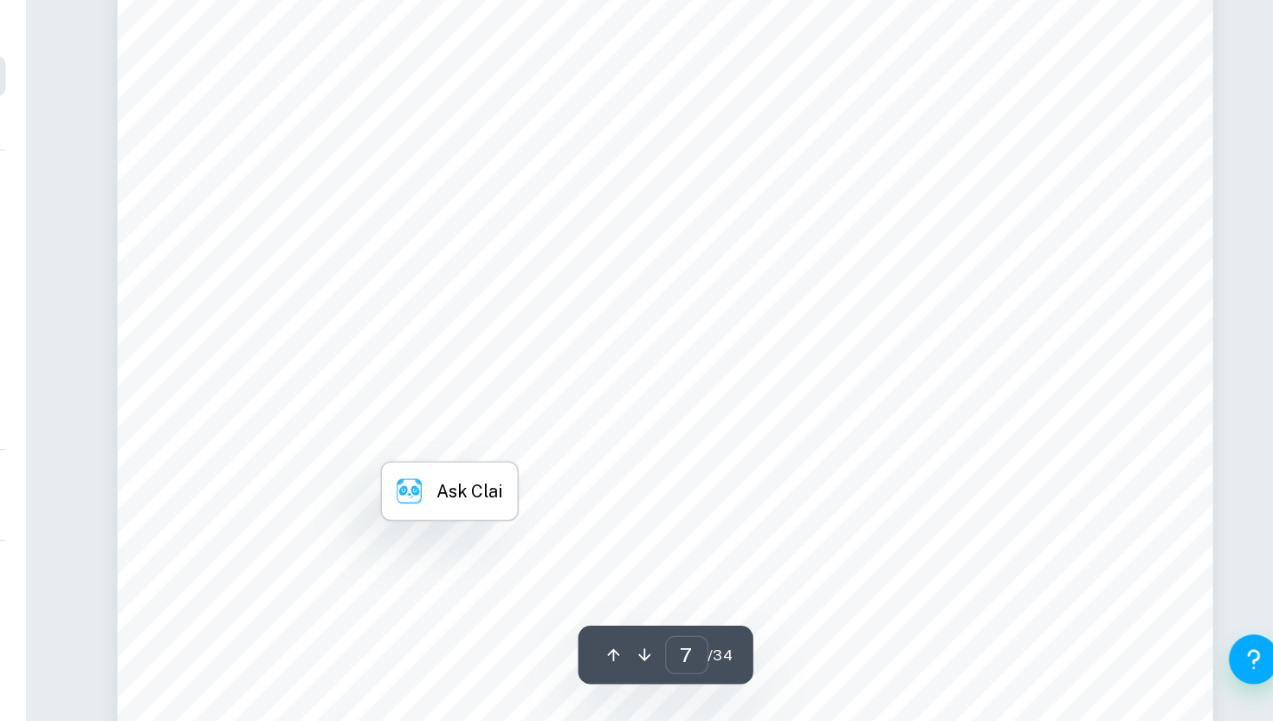
click at [645, 480] on span "points containing 0 had an r value of" at bounding box center [644, 487] width 219 height 15
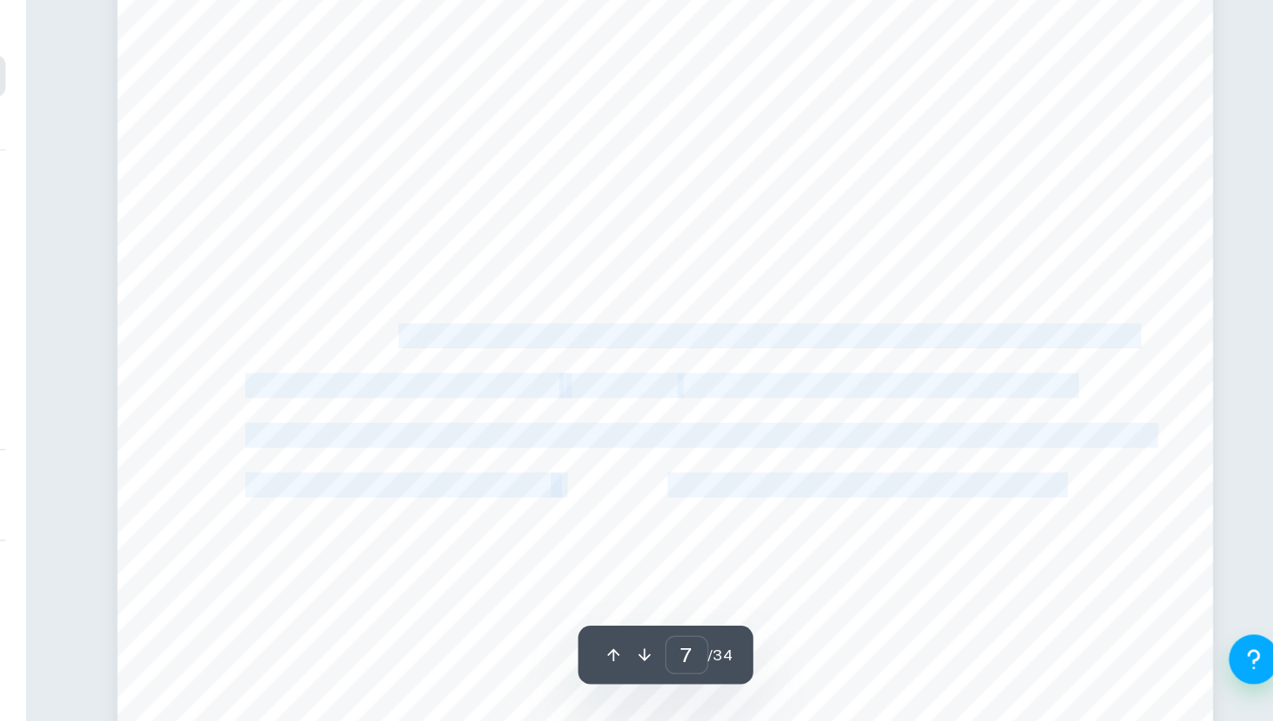
drag, startPoint x: 645, startPoint y: 450, endPoint x: 759, endPoint y: 559, distance: 157.5
click at [759, 560] on div "7 Figure 2: Scatter Plot of Data (Appendix I) The visualization of the organize…" at bounding box center [828, 410] width 764 height 988
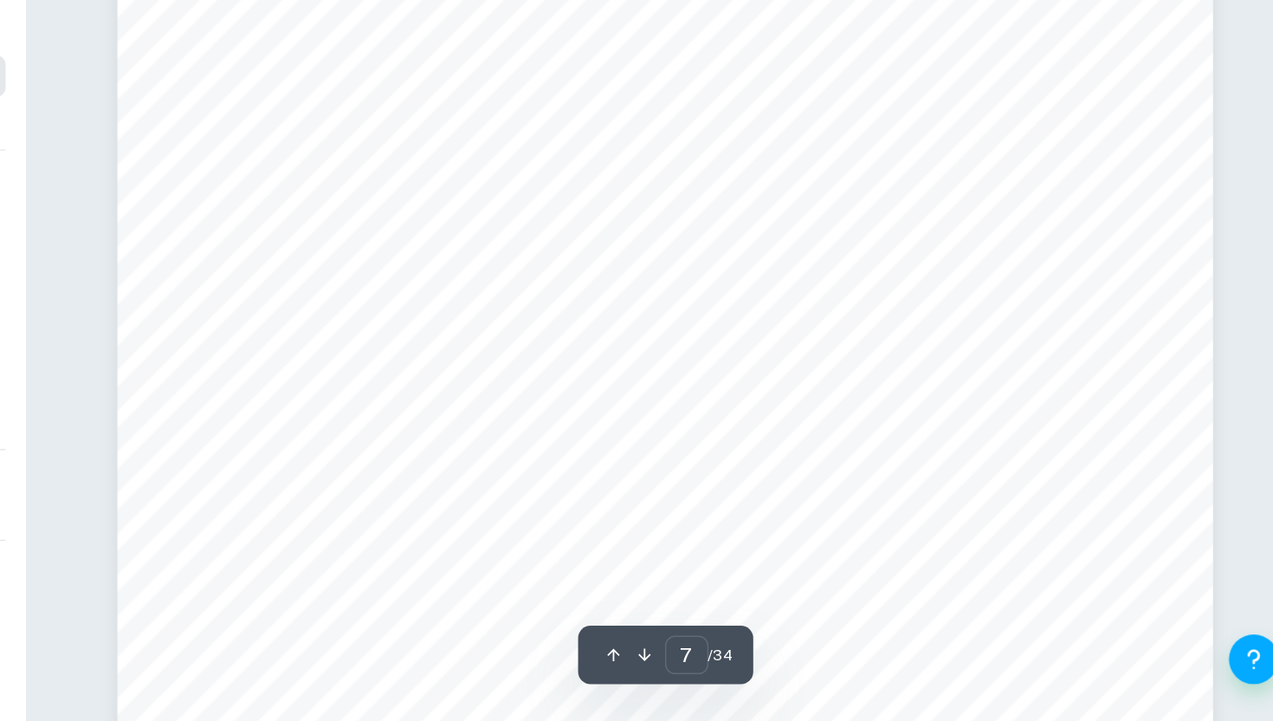
click at [883, 465] on div "7 Figure 2: Scatter Plot of Data (Appendix I) The visualization of the organize…" at bounding box center [828, 410] width 764 height 988
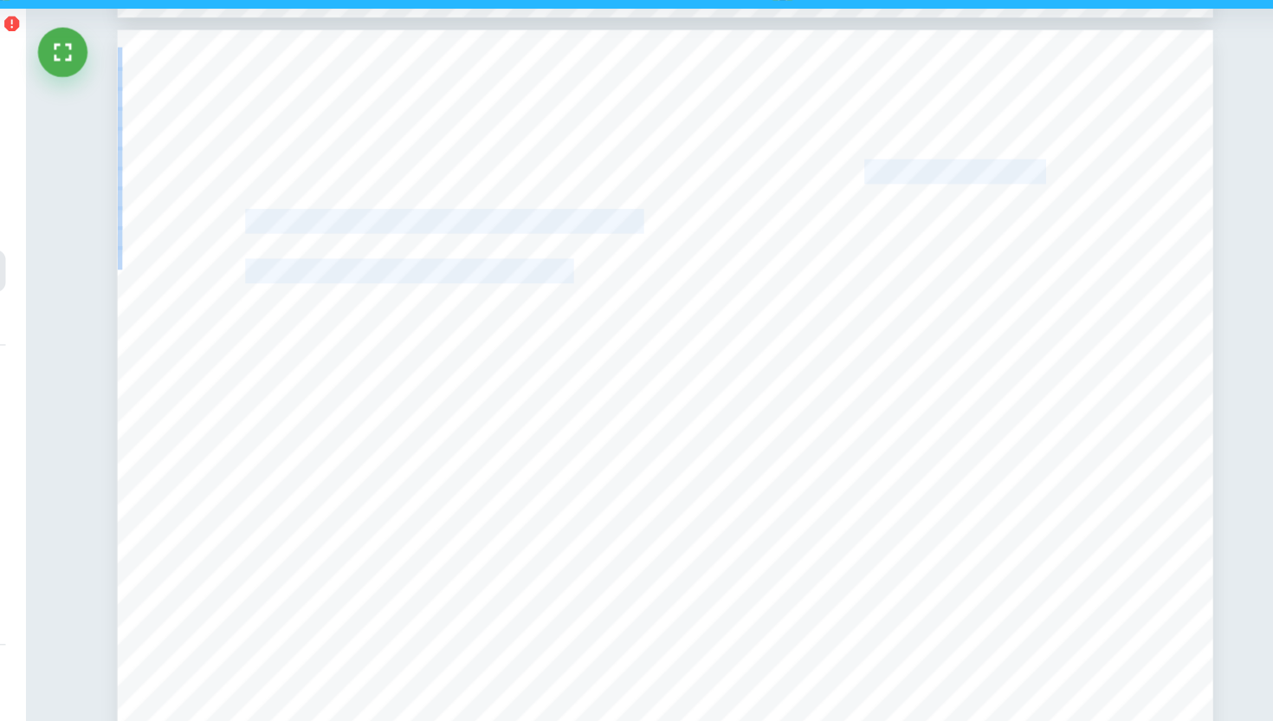
drag, startPoint x: 969, startPoint y: 201, endPoint x: 864, endPoint y: 172, distance: 108.9
click at [864, 172] on div "8 the exploration is meant to explore tumor growth, it was best to include data…" at bounding box center [828, 597] width 764 height 988
click at [917, 148] on div "8 the exploration is meant to explore tumor growth, it was best to include data…" at bounding box center [828, 597] width 764 height 988
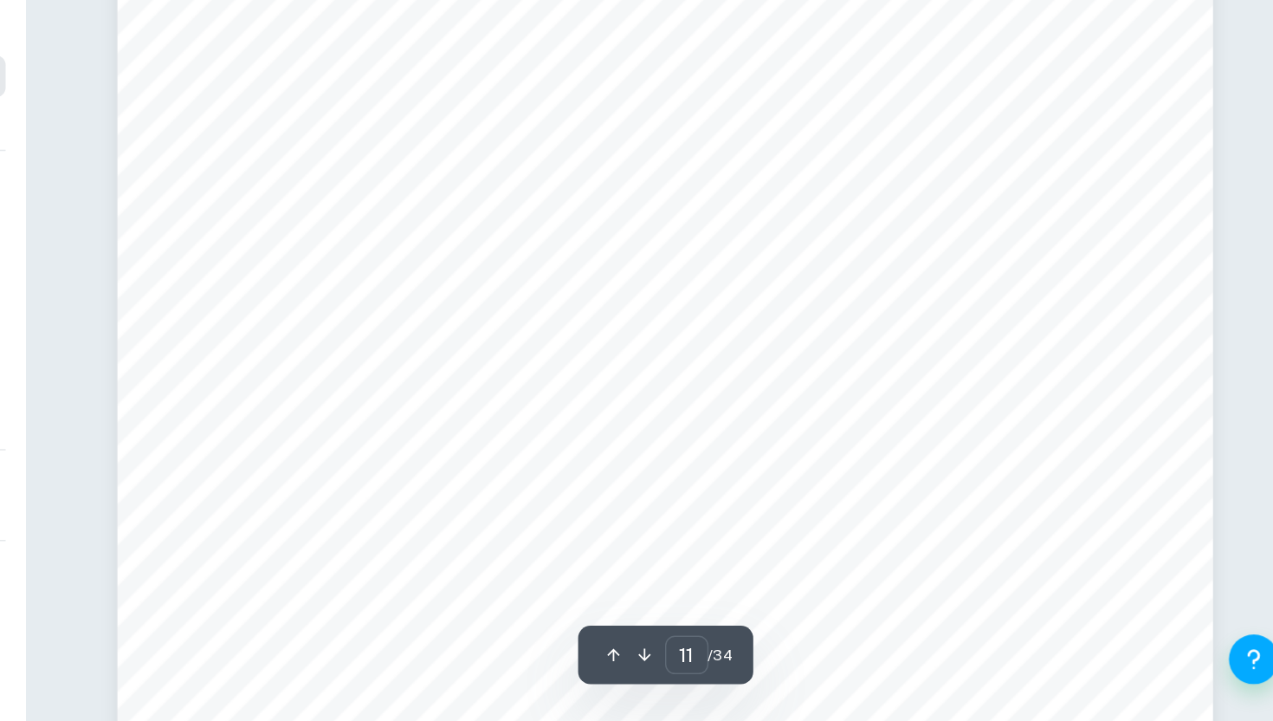
scroll to position [10412, 0]
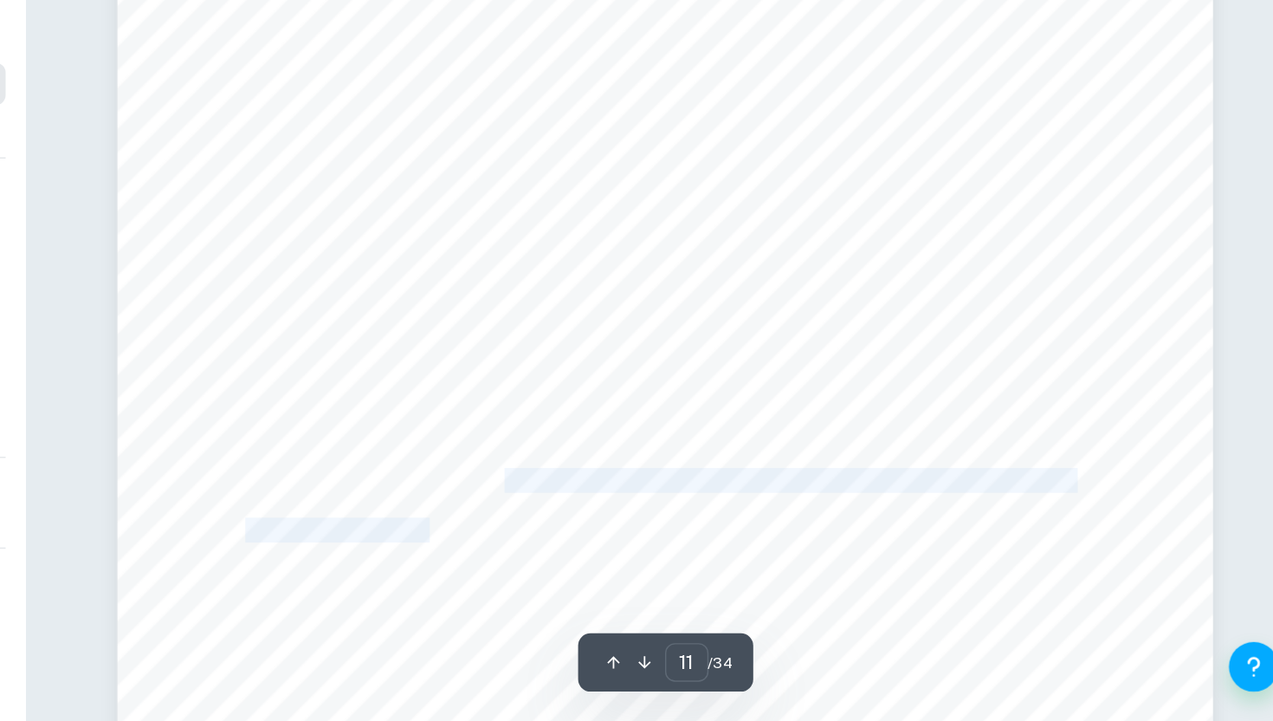
drag, startPoint x: 716, startPoint y: 544, endPoint x: 665, endPoint y: 580, distance: 62.2
click at [665, 580] on div "11 the correct place, arises with this regression as well. The act of using a m…" at bounding box center [828, 282] width 764 height 988
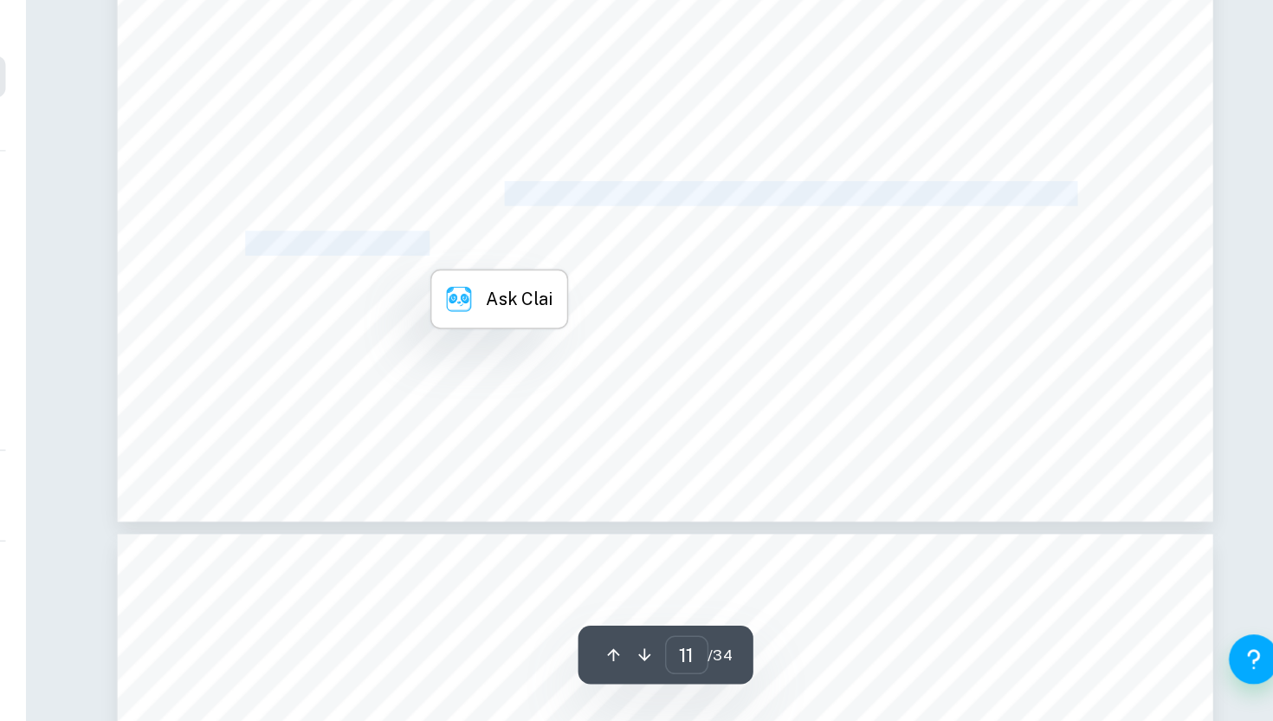
scroll to position [10658, 0]
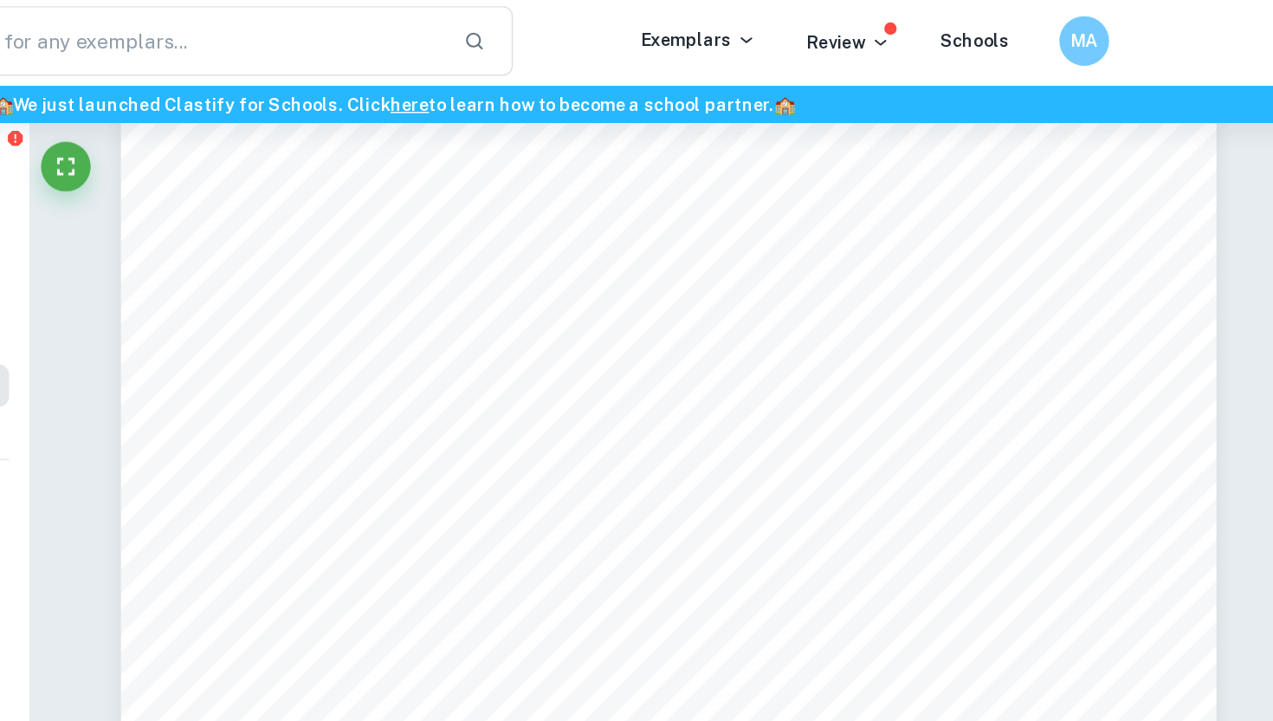
scroll to position [11307, 0]
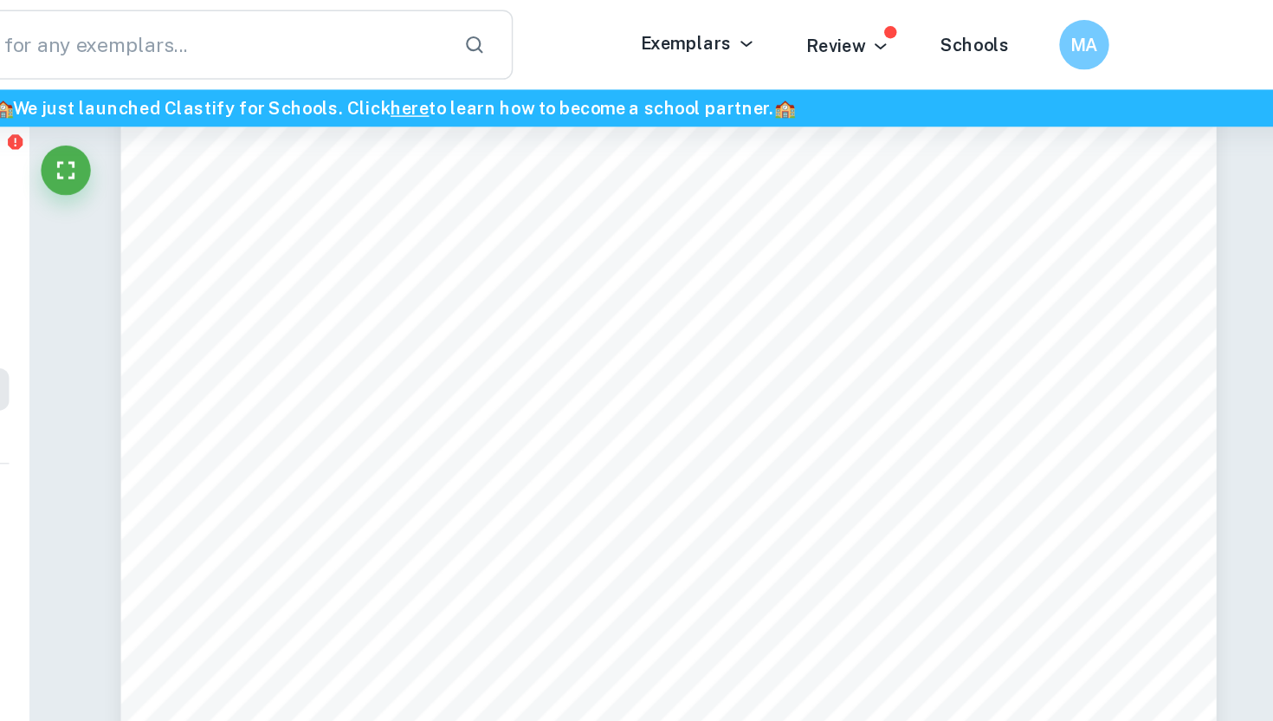
click at [610, 124] on span "Figure 7: Exponential Model Regression Equation with" at bounding box center [701, 128] width 332 height 15
drag, startPoint x: 610, startPoint y: 124, endPoint x: 885, endPoint y: 119, distance: 275.5
click at [886, 120] on div "12 to understand differences in tumor growth between two periods of time. The l…" at bounding box center [828, 384] width 764 height 988
click at [921, 126] on span "as base" at bounding box center [904, 128] width 42 height 15
drag, startPoint x: 921, startPoint y: 126, endPoint x: 615, endPoint y: 124, distance: 305.8
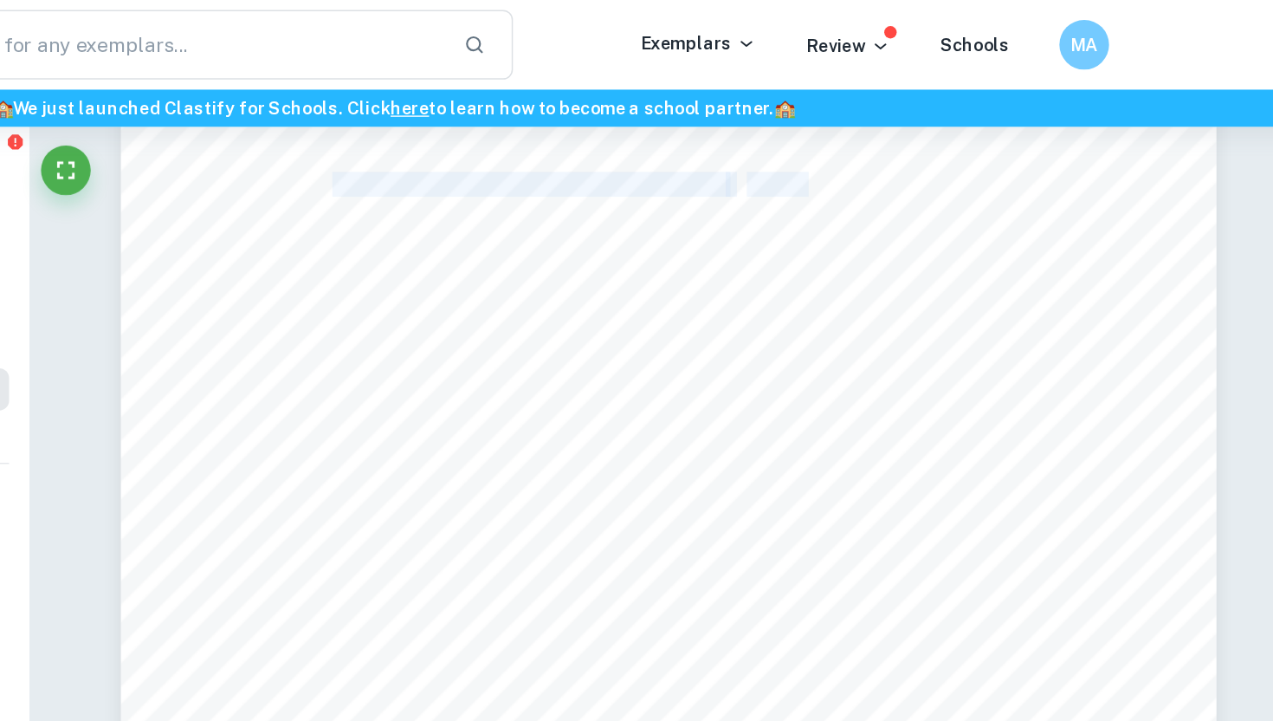
click at [615, 124] on div "12 to understand differences in tumor growth between two periods of time. The l…" at bounding box center [828, 384] width 764 height 988
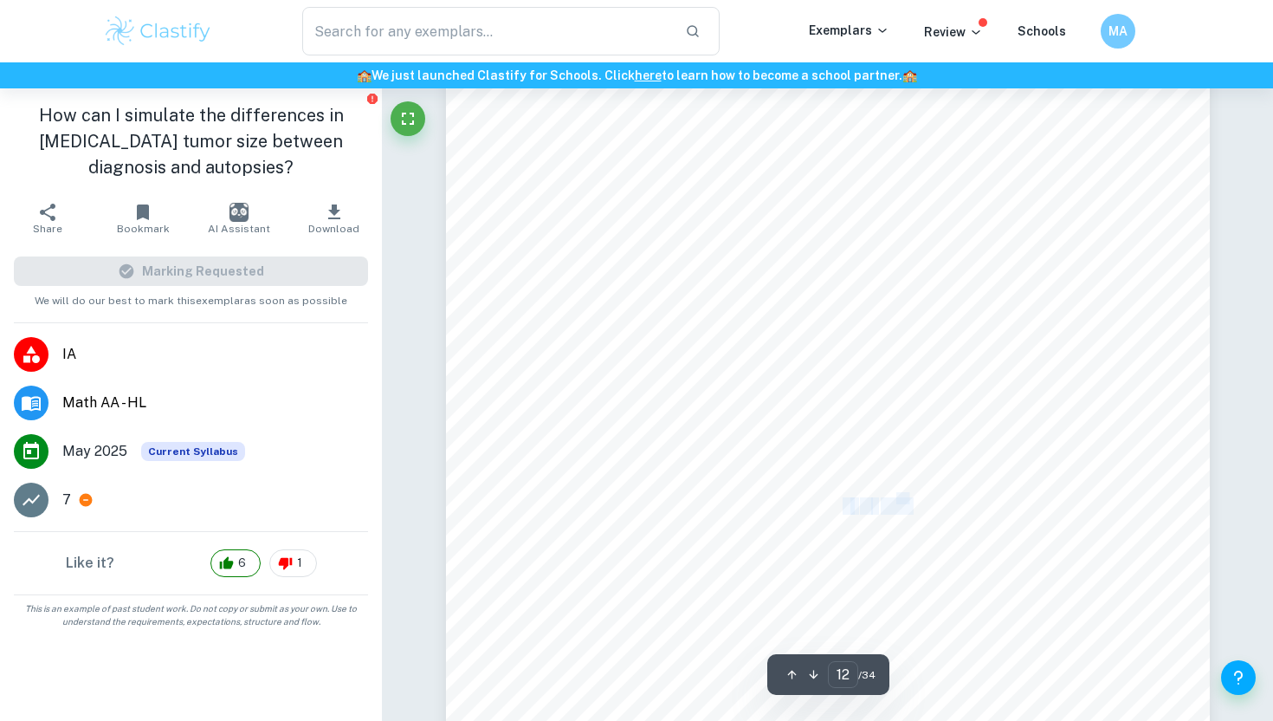
drag, startPoint x: 846, startPoint y: 505, endPoint x: 904, endPoint y: 493, distance: 60.1
click at [904, 493] on div "12 to understand differences in tumor growth between two periods of time. The l…" at bounding box center [828, 384] width 764 height 988
click at [794, 347] on div "12 to understand differences in tumor growth between two periods of time. The l…" at bounding box center [828, 384] width 764 height 988
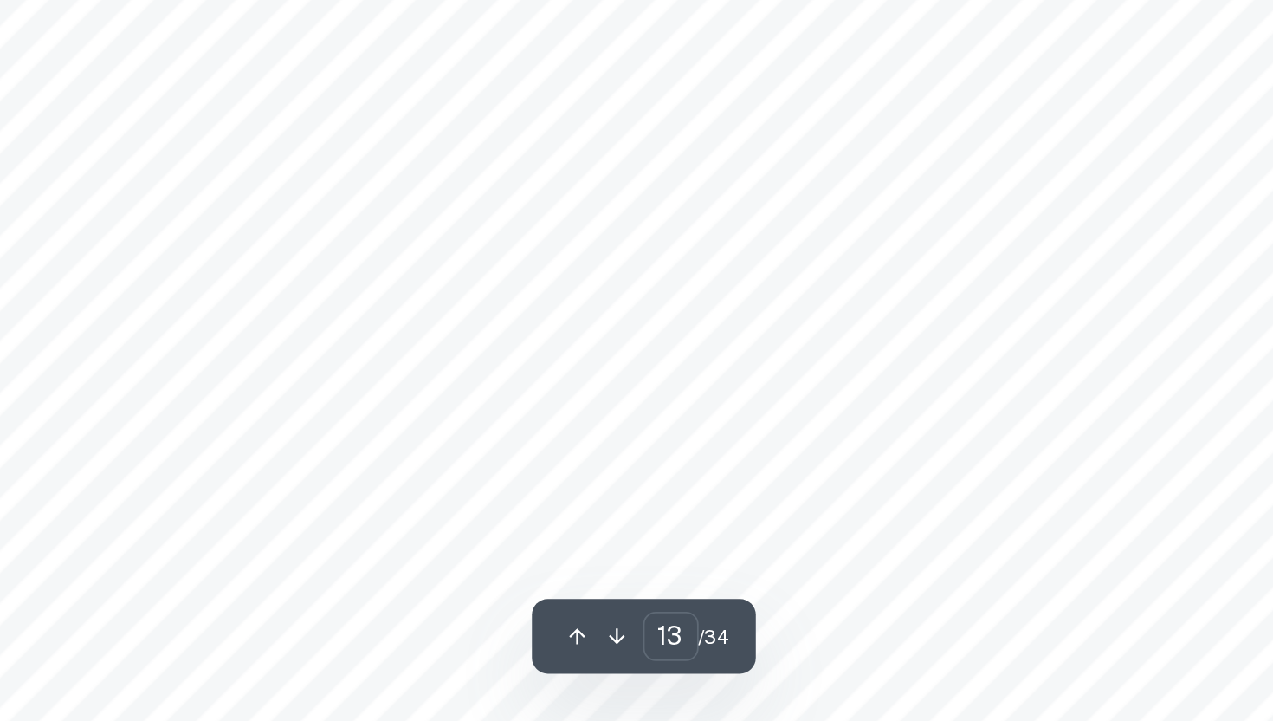
scroll to position [12131, 0]
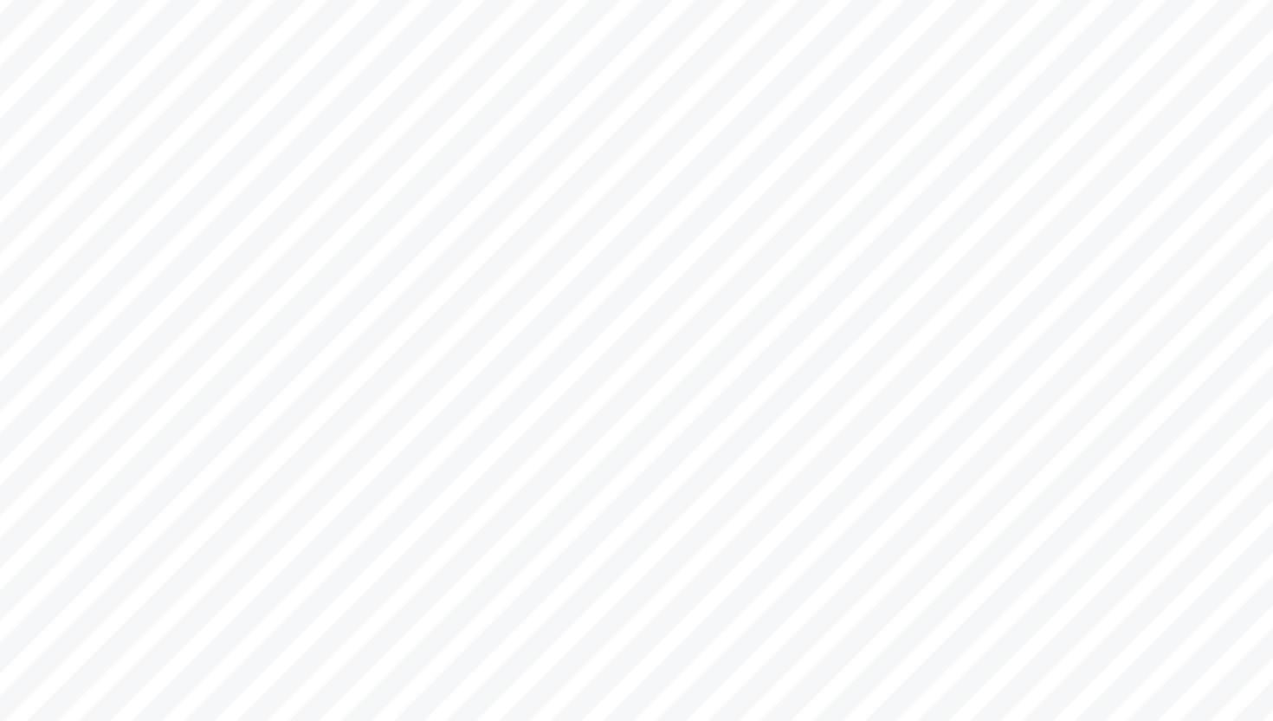
click at [656, 336] on span "need to explore the relationships in calculus of this relationship with either …" at bounding box center [810, 336] width 550 height 15
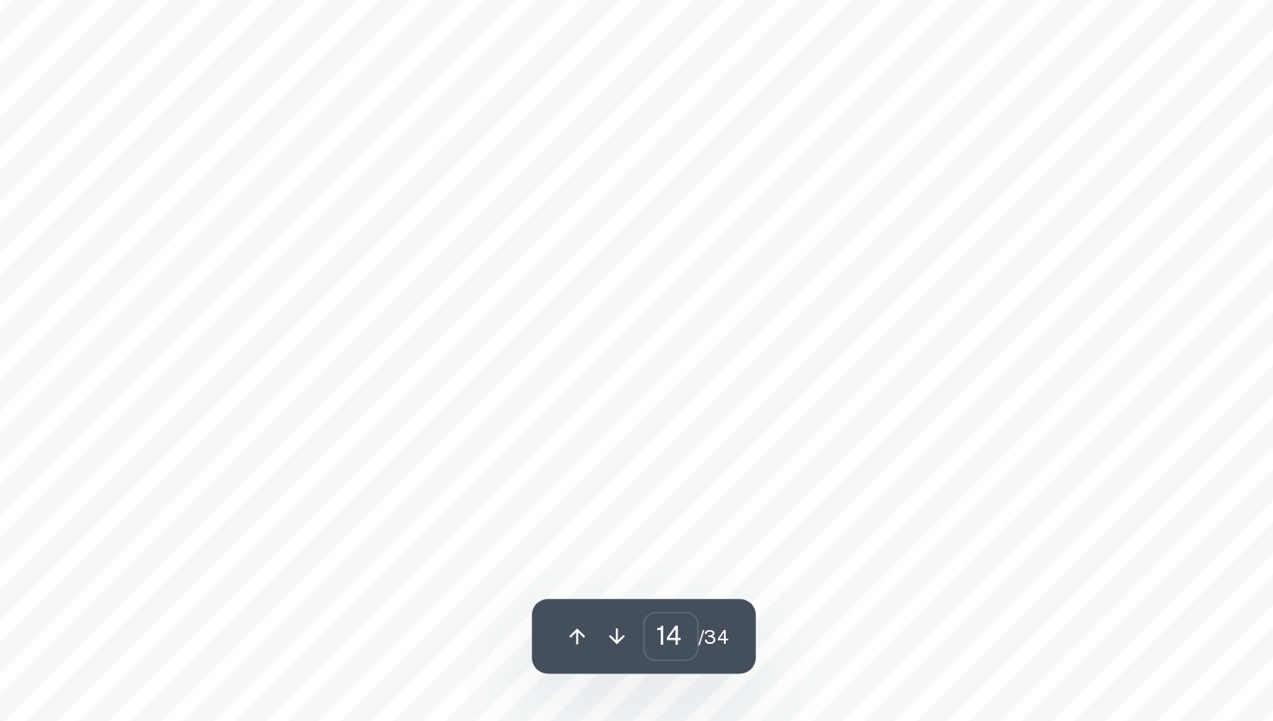
scroll to position [13284, 0]
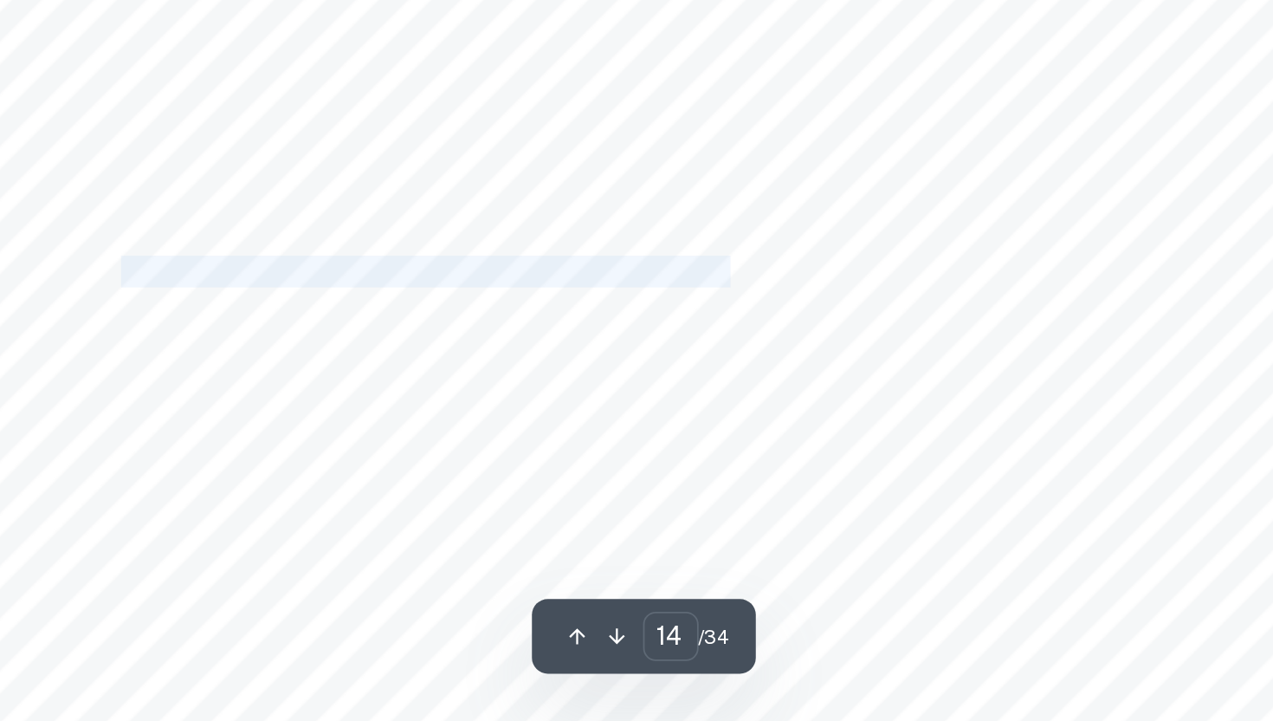
drag, startPoint x: 540, startPoint y: 479, endPoint x: 877, endPoint y: 483, distance: 337.0
click at [877, 483] on span "exponential growth model and the logistic growth model (not to be confused with…" at bounding box center [823, 476] width 576 height 15
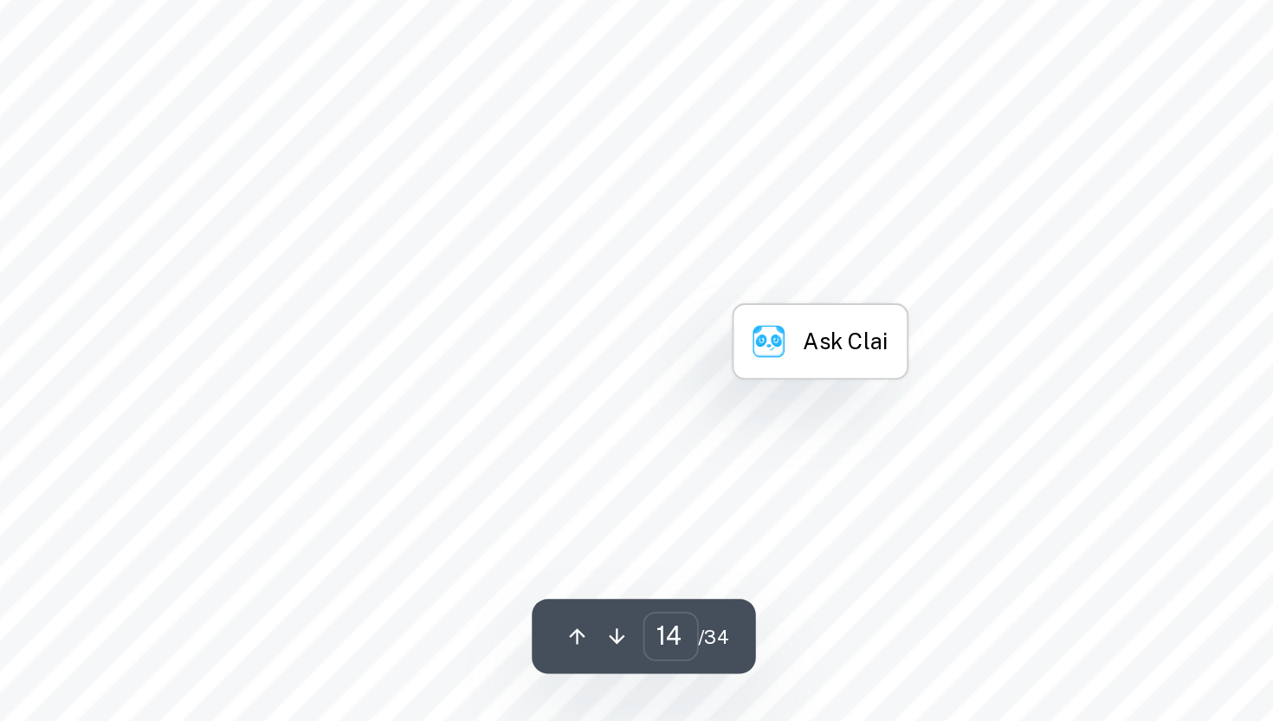
click at [839, 548] on span "are given as ordinary differential equations or ODEs. An ODE is a solvable diff…" at bounding box center [823, 544] width 576 height 15
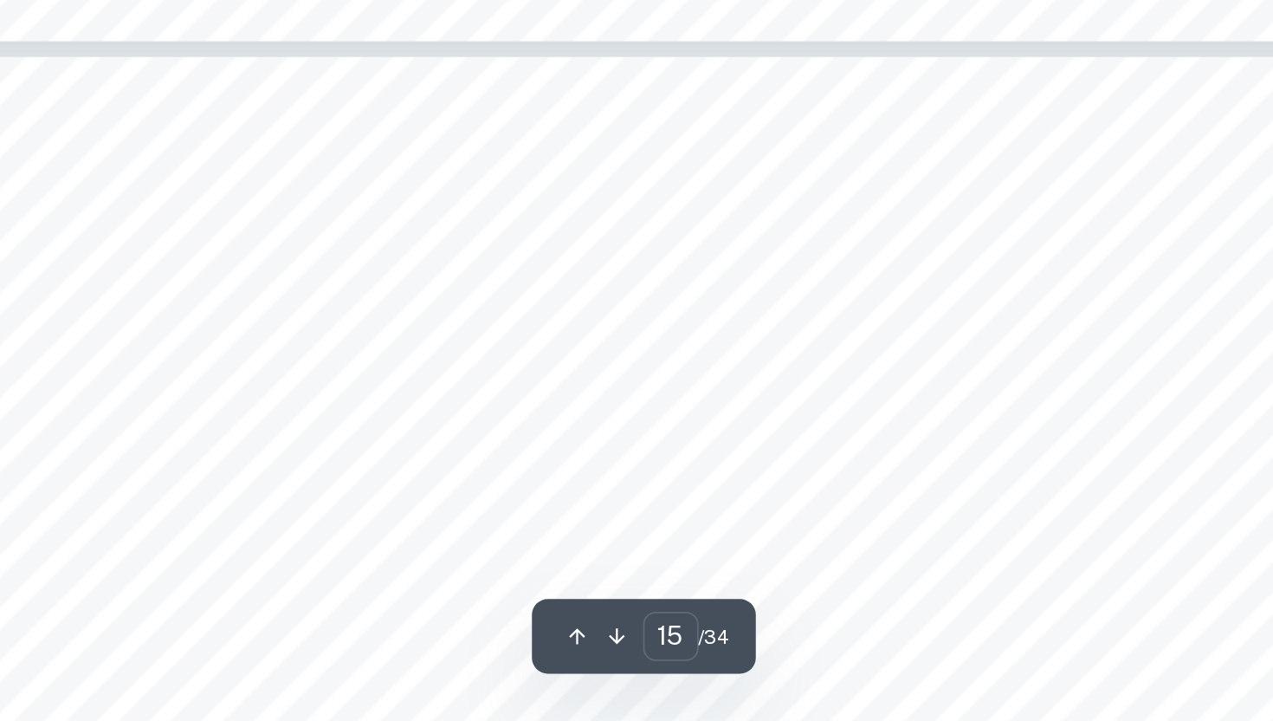
scroll to position [13831, 0]
drag, startPoint x: 712, startPoint y: 463, endPoint x: 729, endPoint y: 464, distance: 17.3
click at [729, 464] on span "Exponential Growth Model:" at bounding box center [795, 461] width 169 height 15
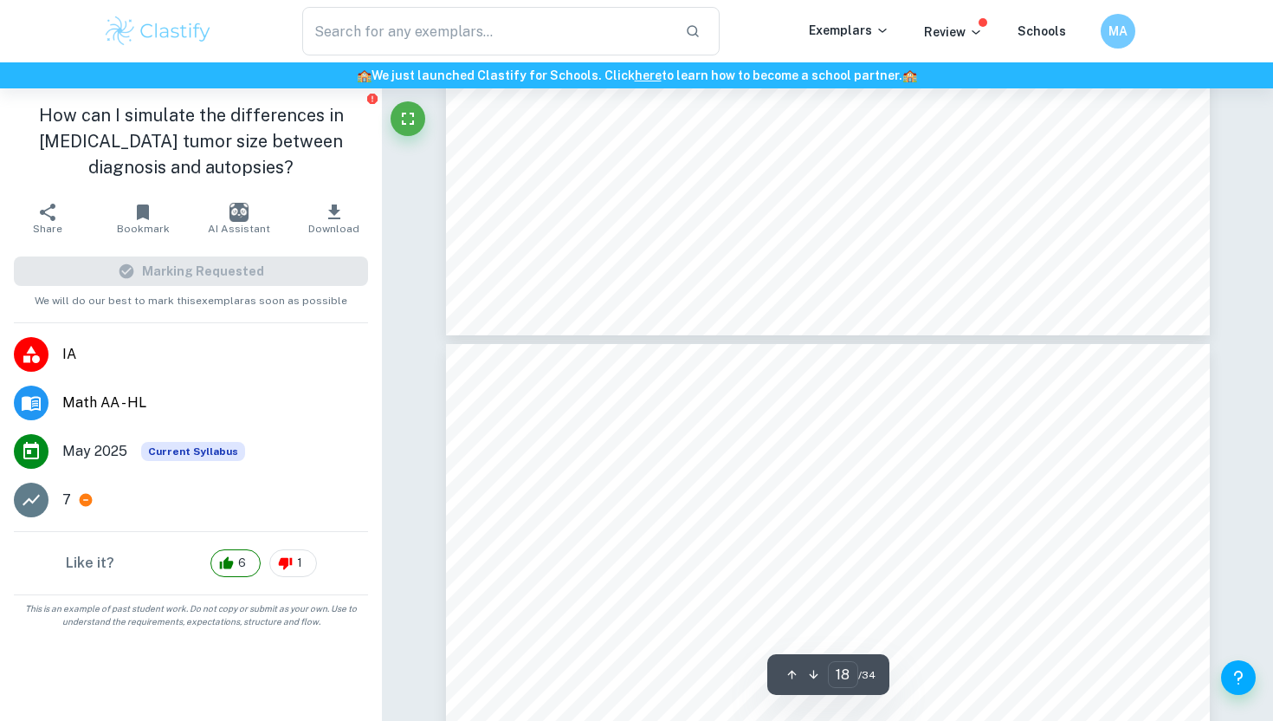
scroll to position [17210, 0]
click at [703, 264] on div "18 6. Using the initial condition ý(0) = ý 0 a. ý 0 = ý 1 ý 1+ý b. ý = ý 0 ý 1 …" at bounding box center [828, 464] width 764 height 988
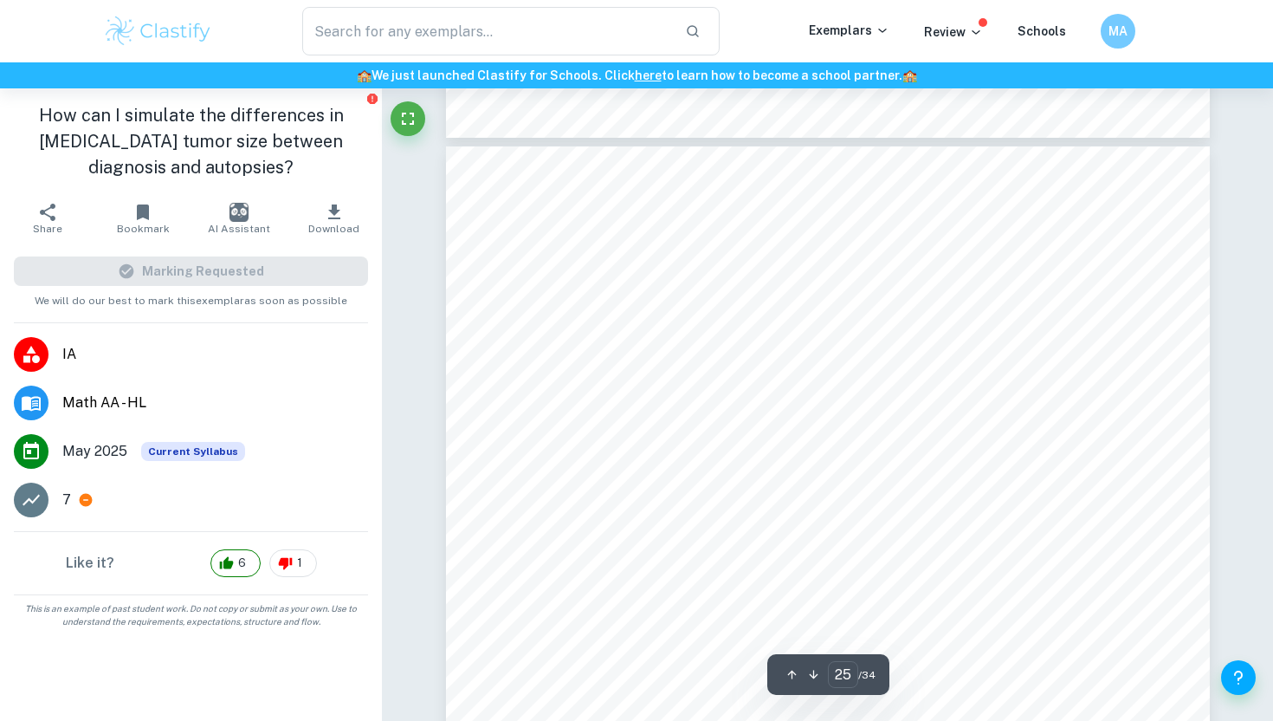
type input "24"
